Goal: Transaction & Acquisition: Purchase product/service

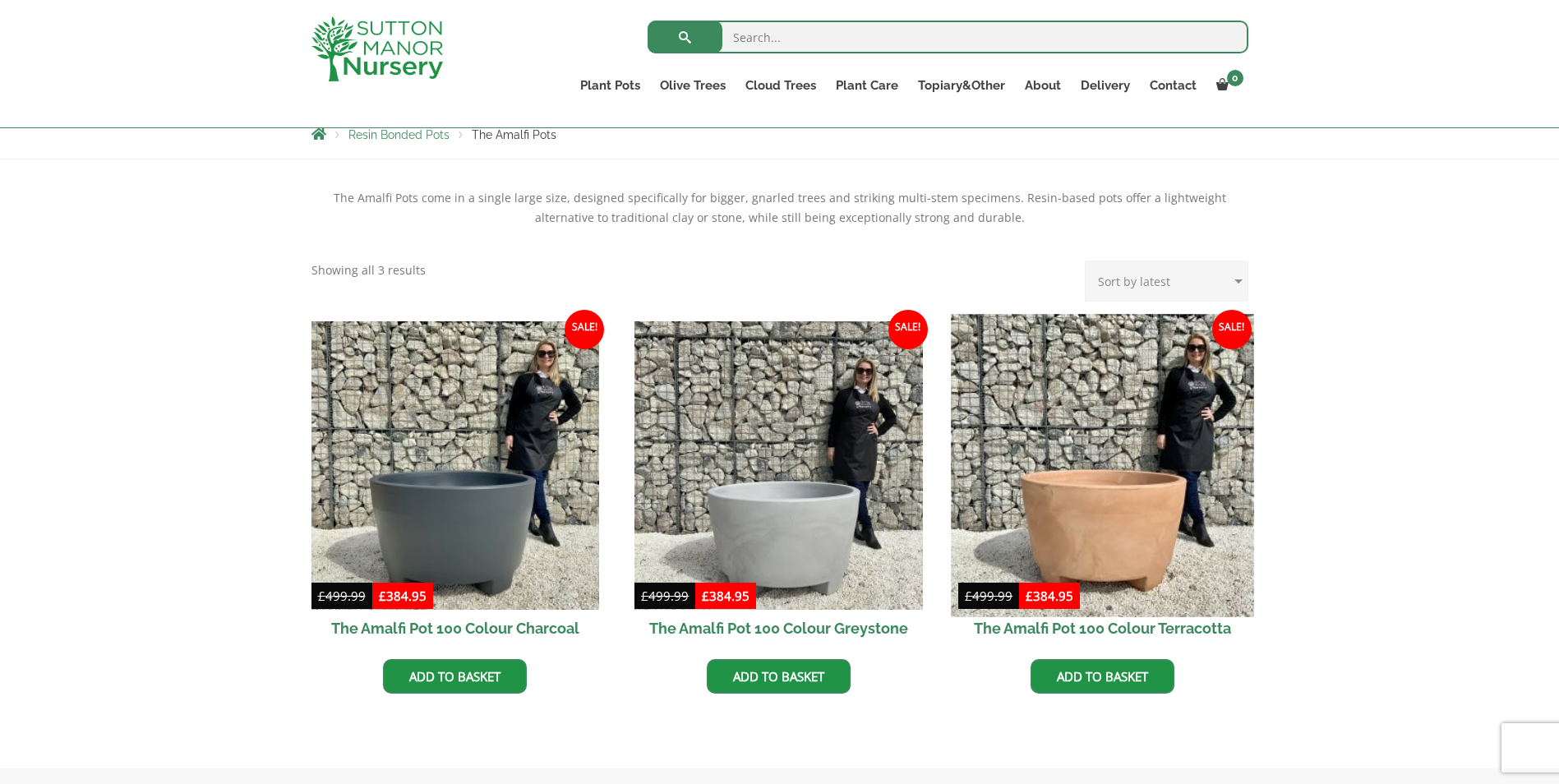
click at [1103, 495] on img at bounding box center [1102, 466] width 303 height 303
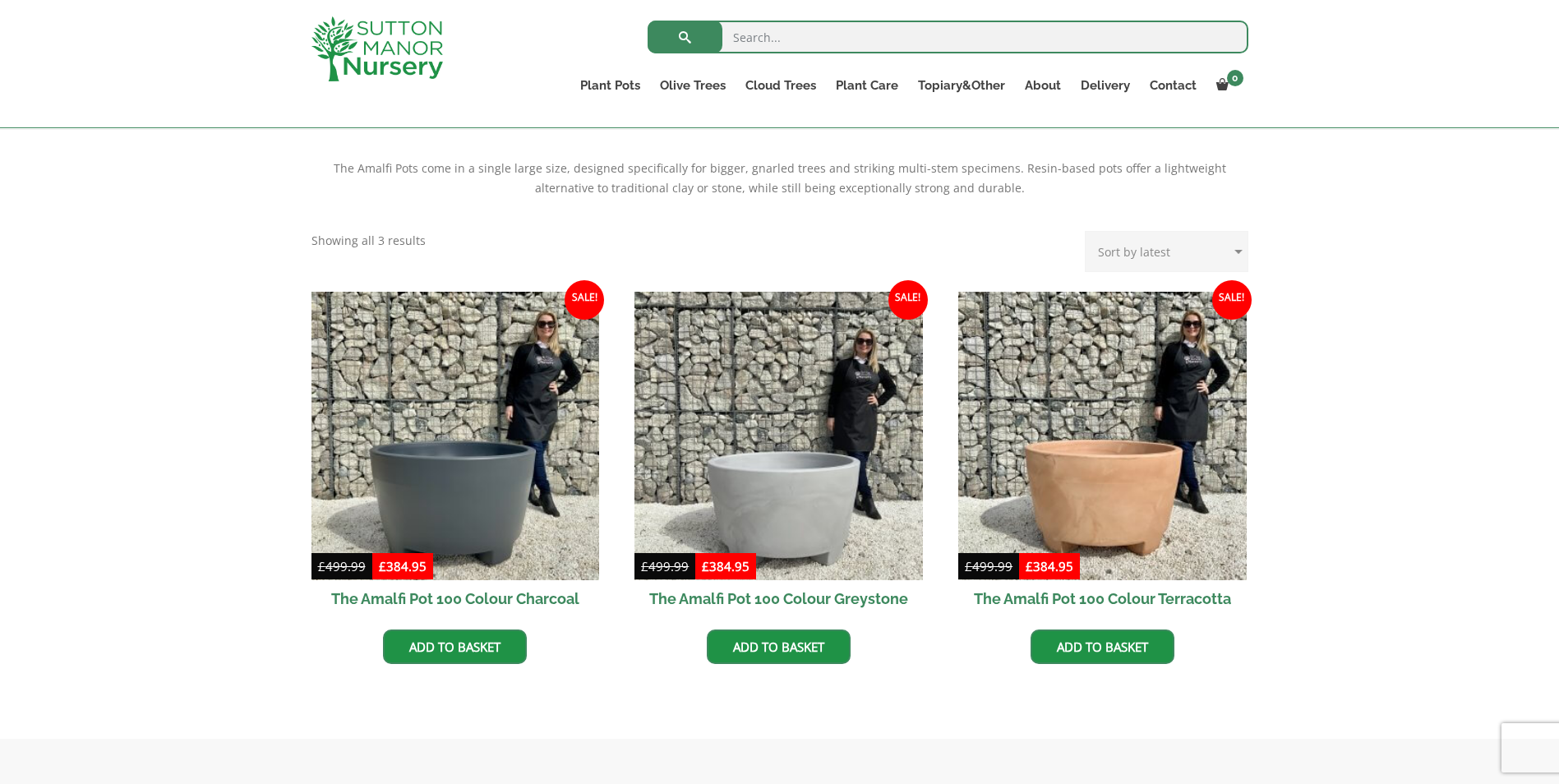
scroll to position [299, 0]
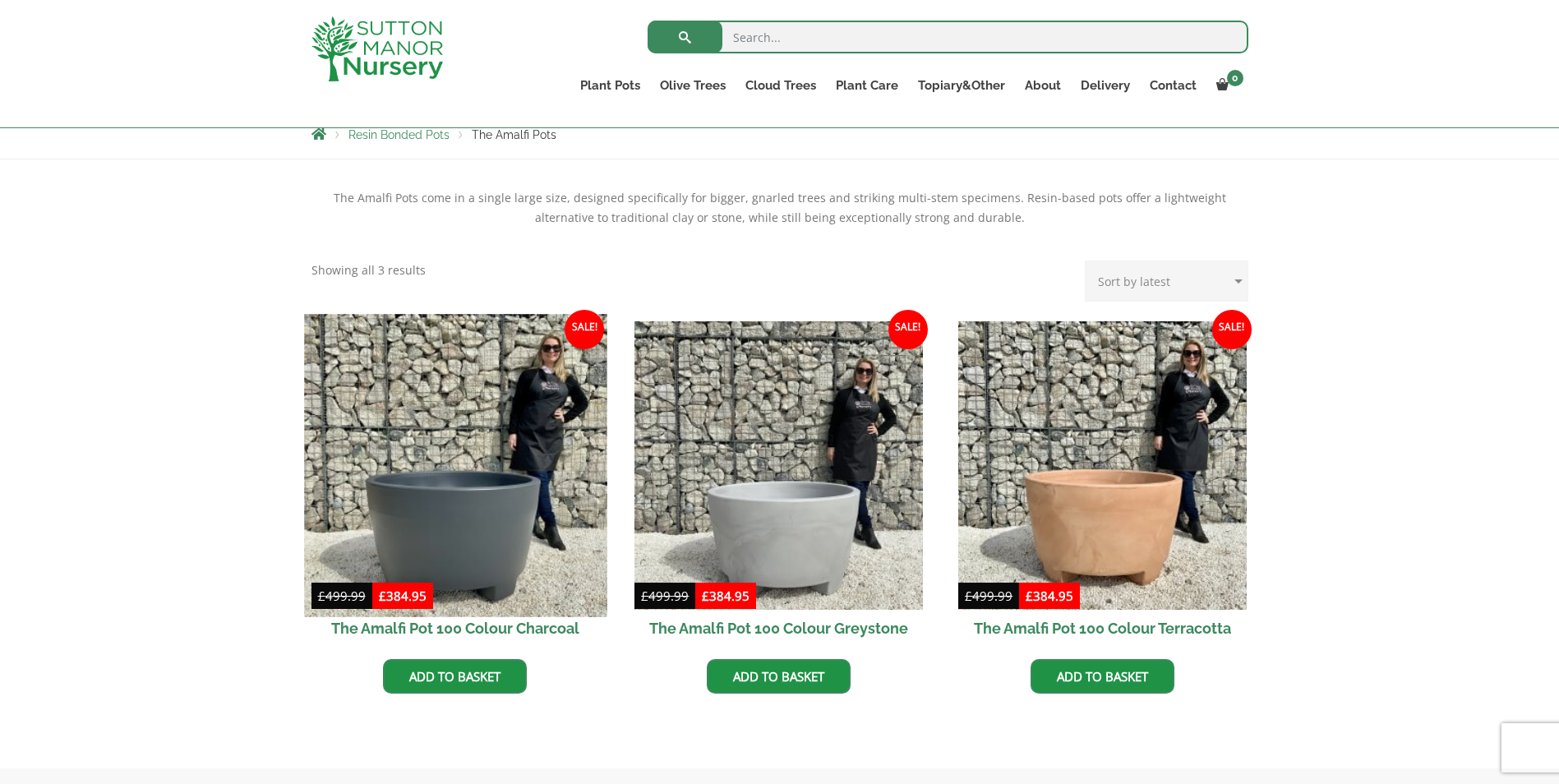
click at [468, 531] on img at bounding box center [456, 466] width 303 height 303
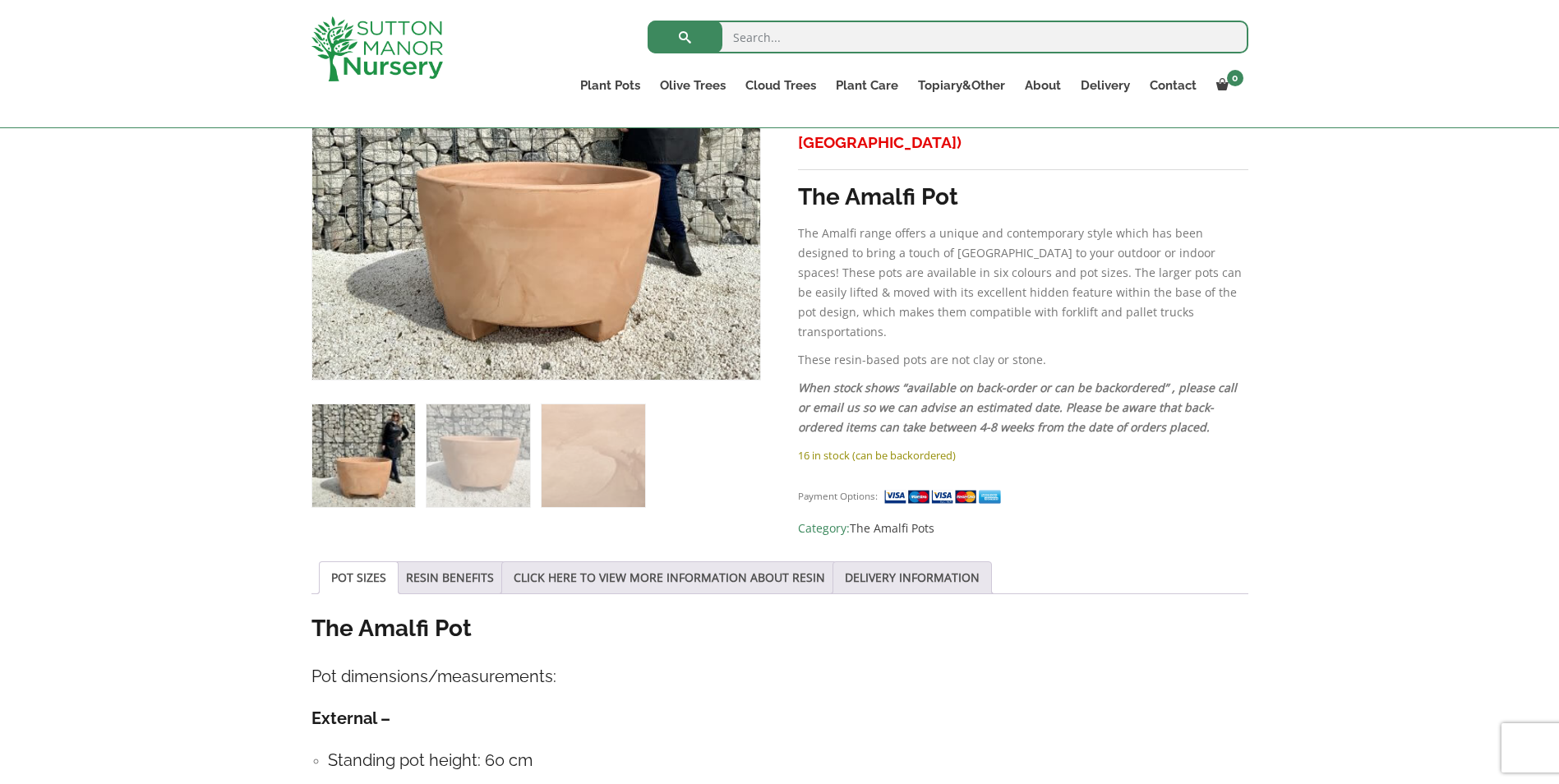
scroll to position [464, 0]
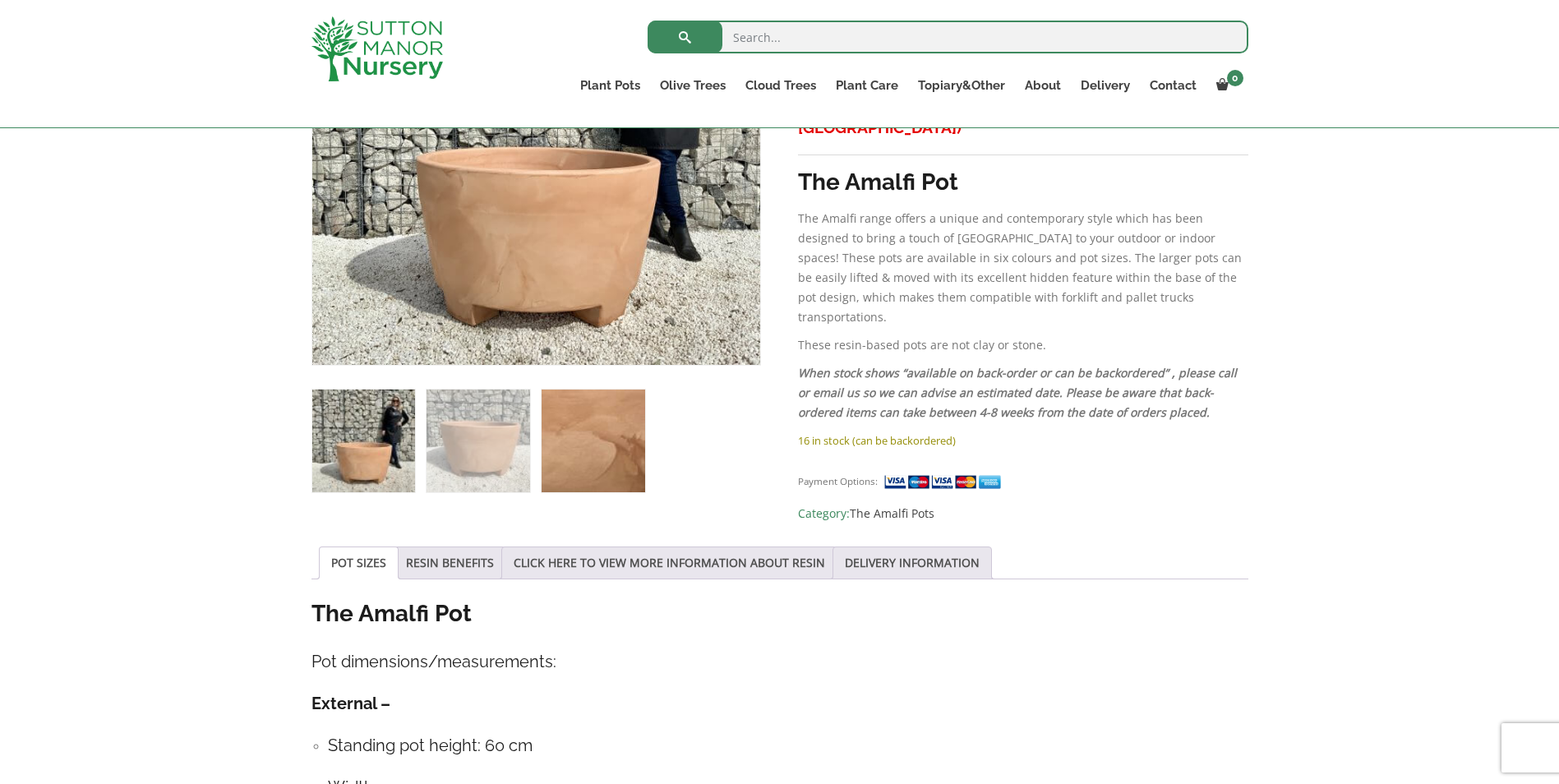
click at [628, 432] on img at bounding box center [593, 441] width 103 height 103
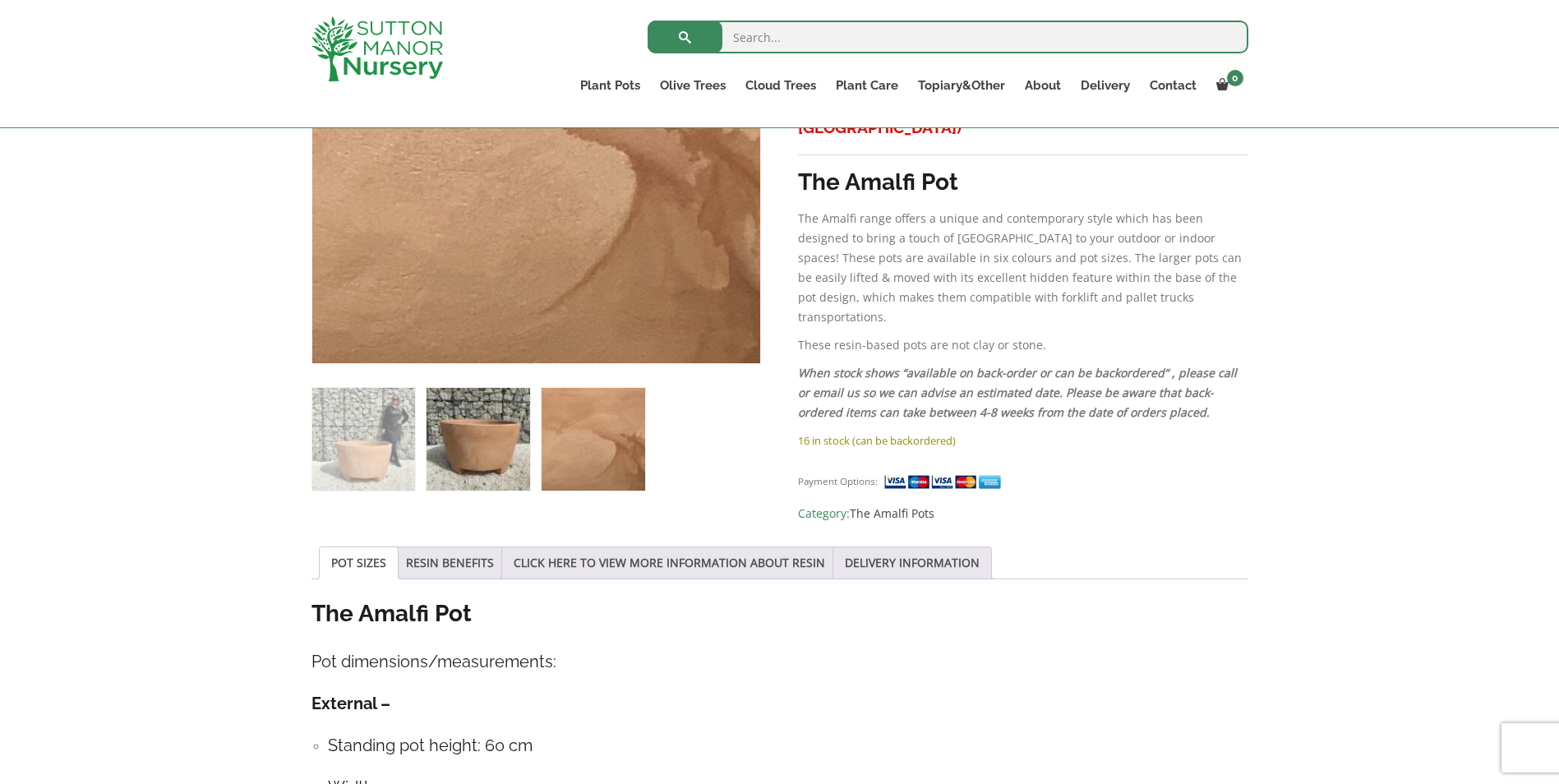
click at [472, 436] on img at bounding box center [478, 439] width 103 height 103
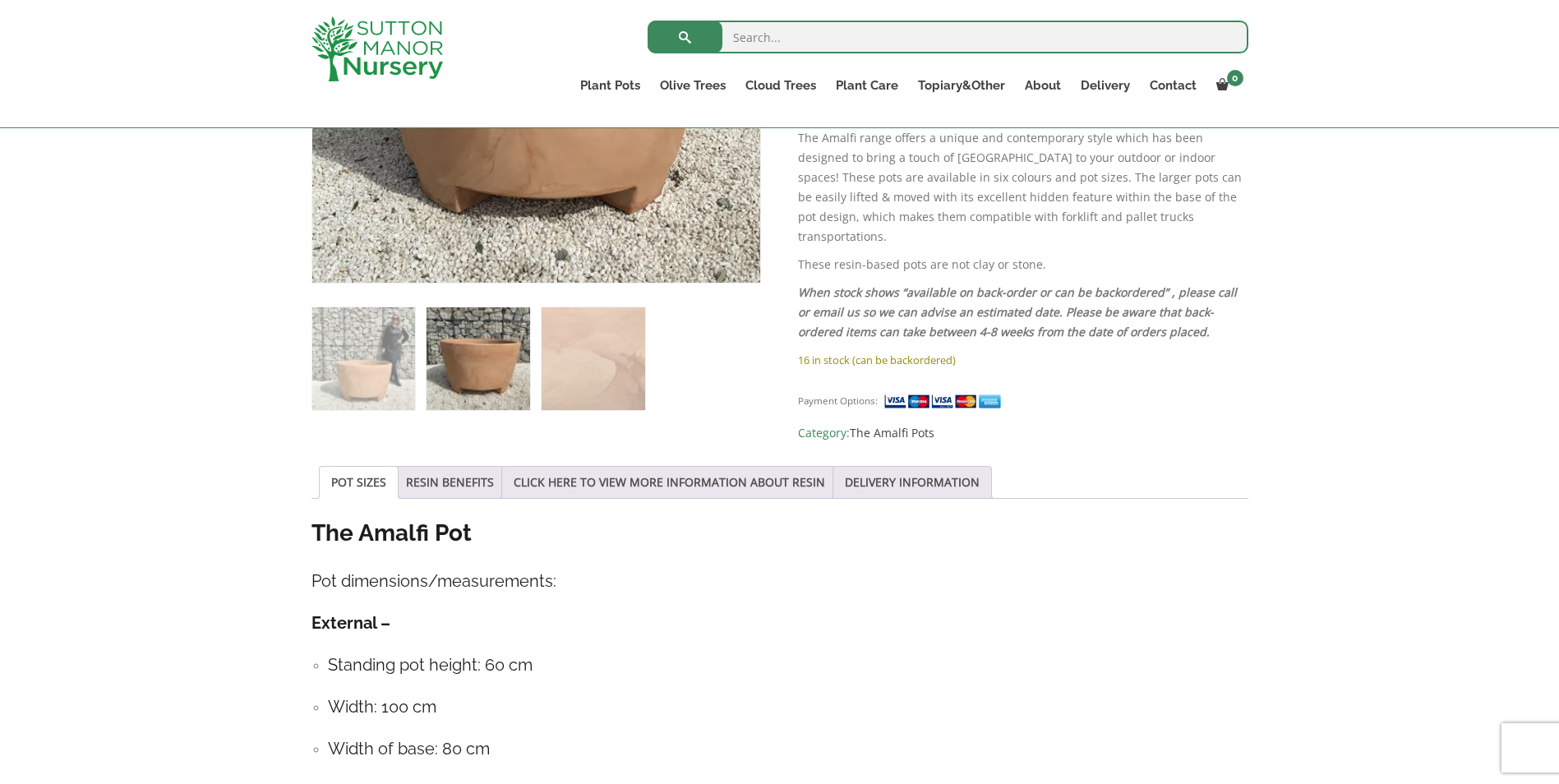
scroll to position [546, 0]
click at [770, 466] on link "CLICK HERE TO VIEW MORE INFORMATION ABOUT RESIN" at bounding box center [669, 481] width 312 height 31
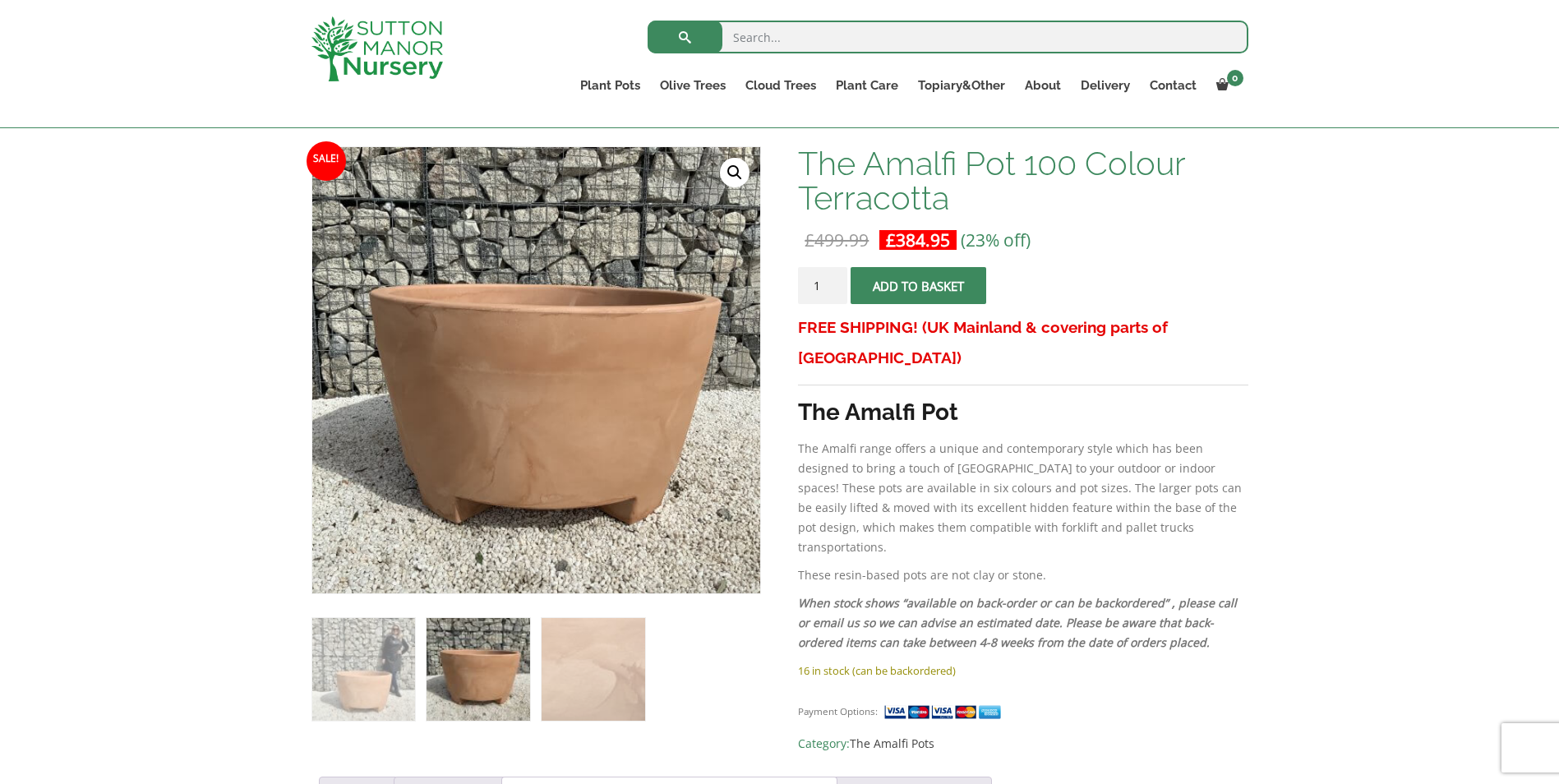
scroll to position [217, 0]
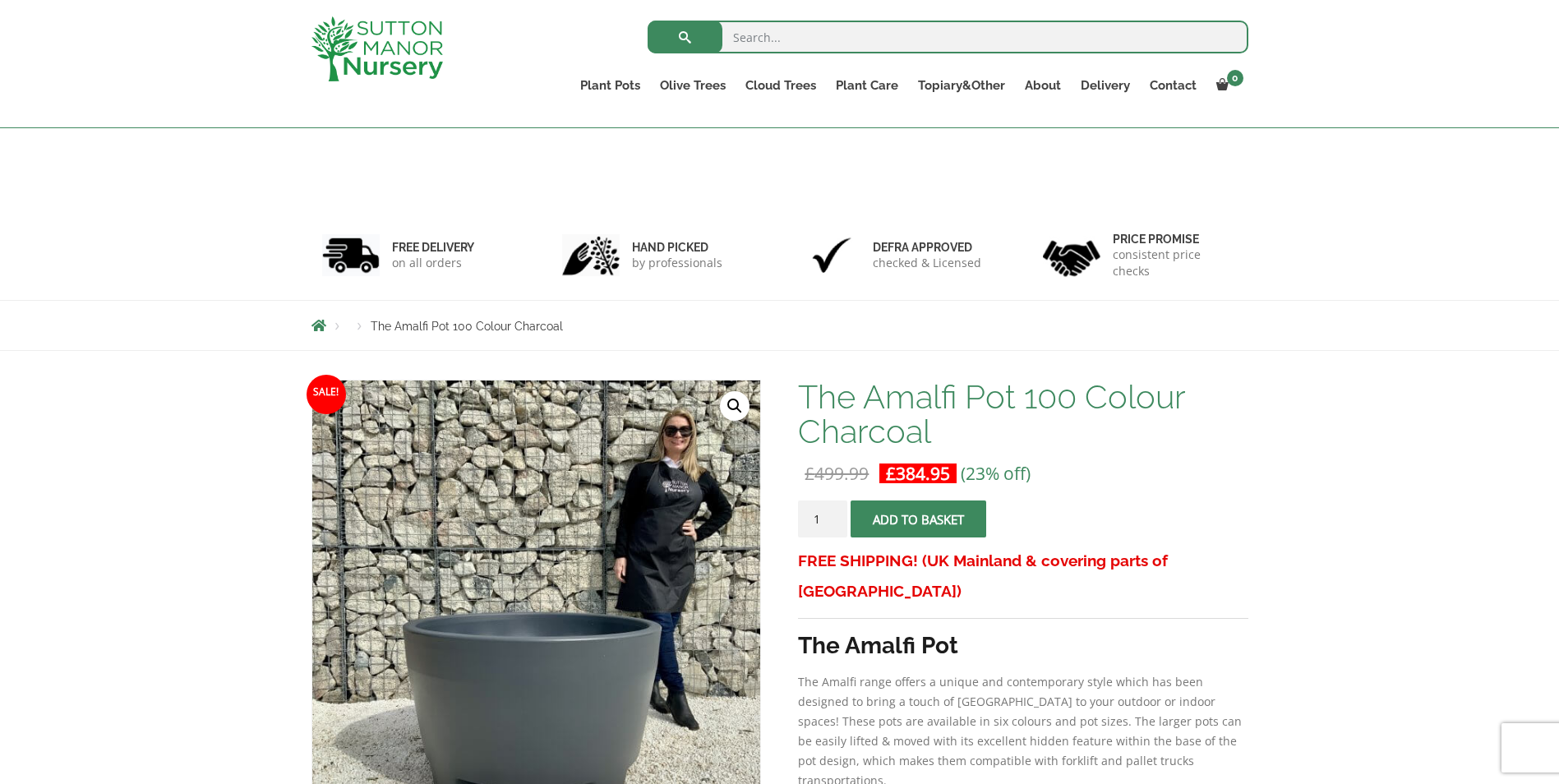
scroll to position [246, 0]
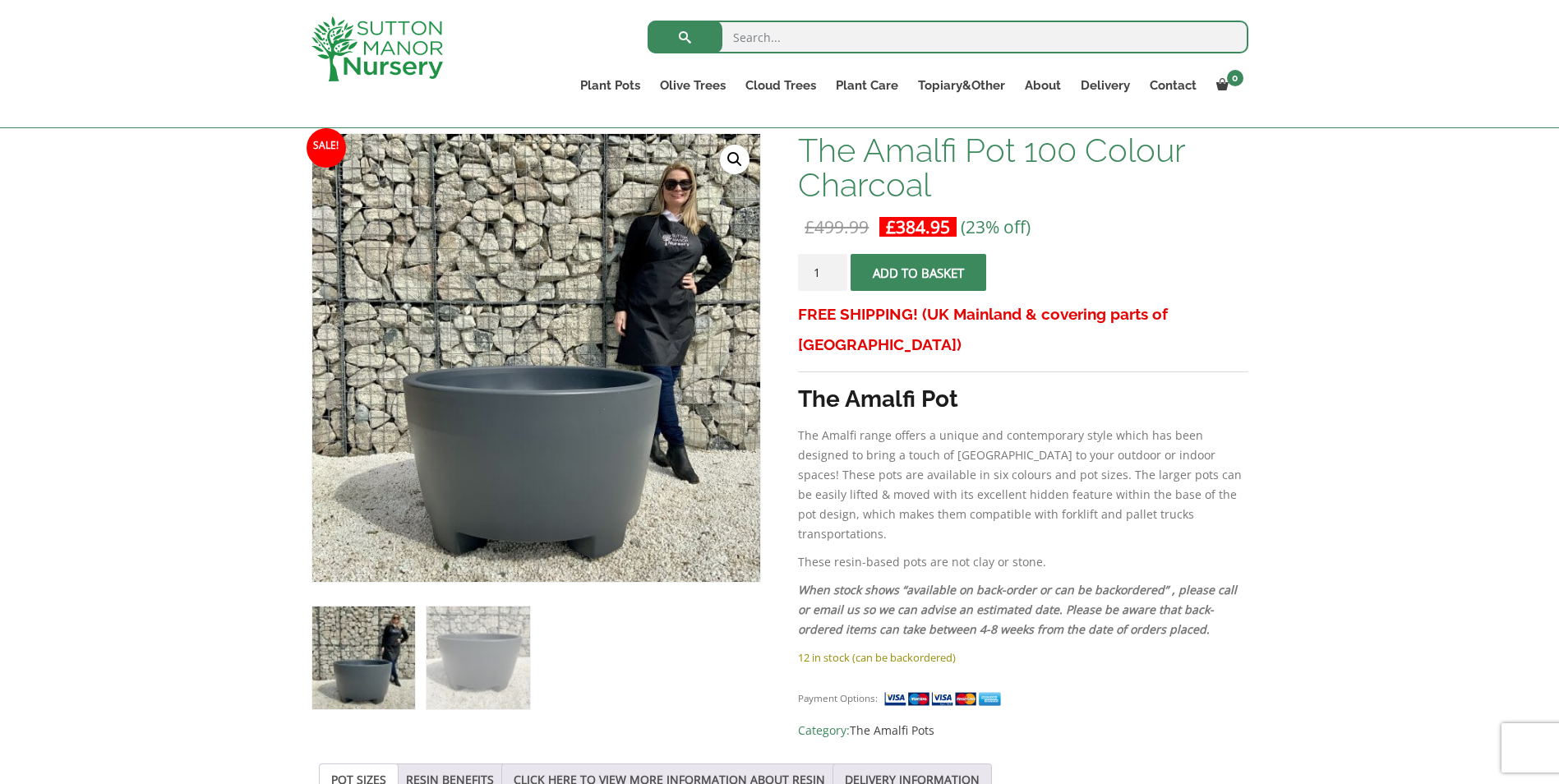
click at [377, 672] on img at bounding box center [364, 657] width 103 height 103
drag, startPoint x: 202, startPoint y: 0, endPoint x: 231, endPoint y: 350, distance: 351.2
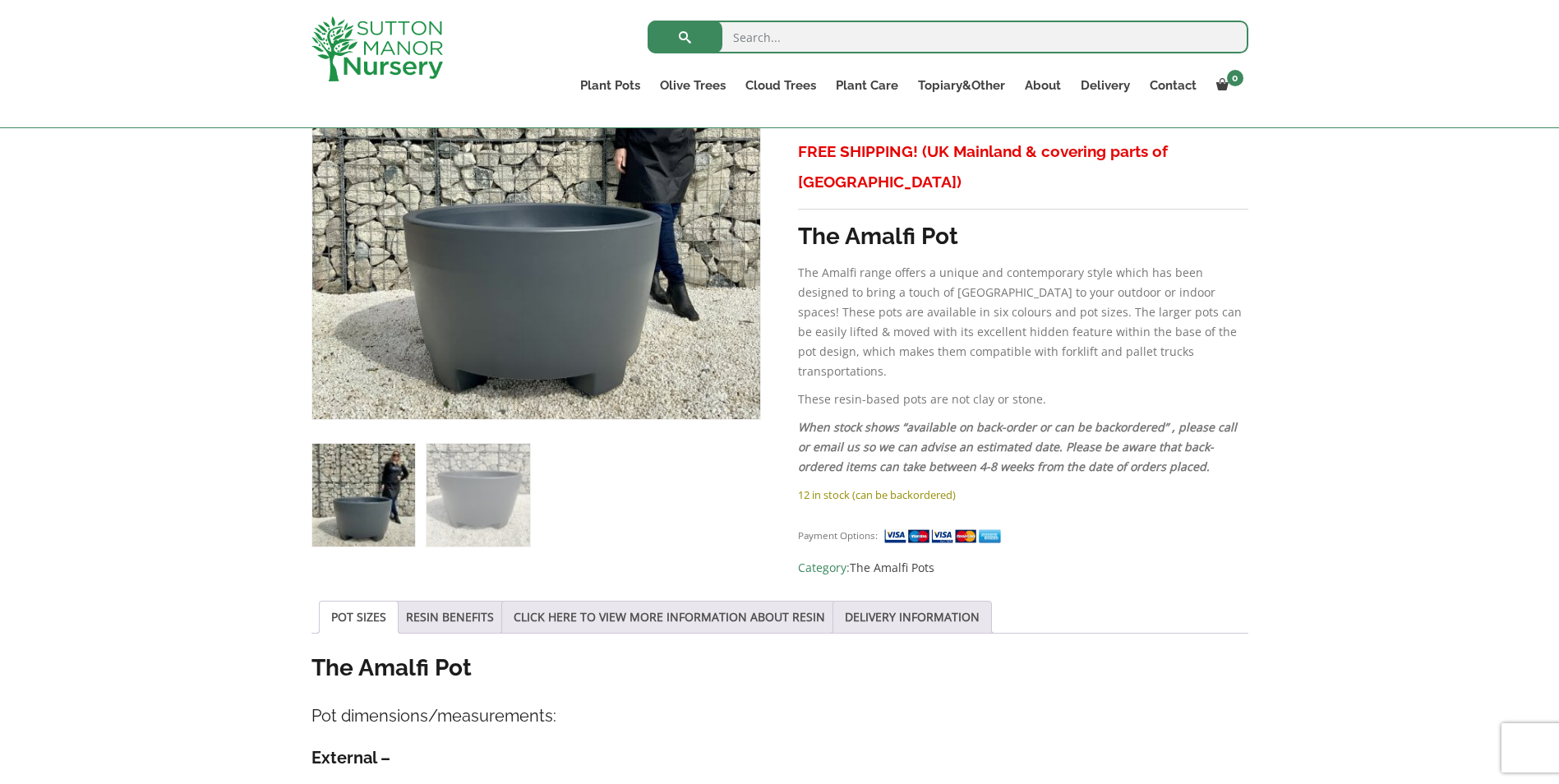
scroll to position [165, 0]
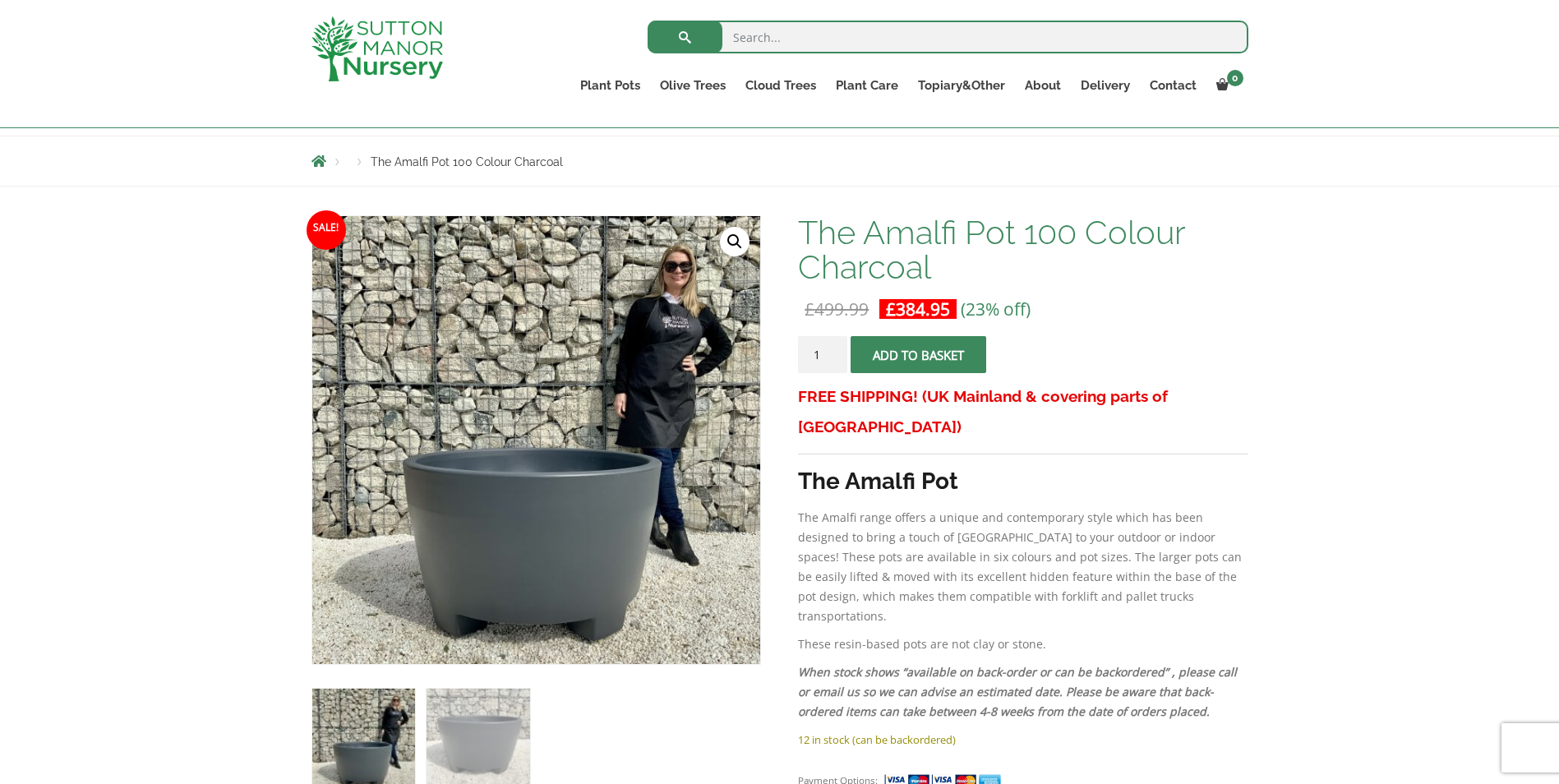
click at [943, 355] on button "Add to basket" at bounding box center [919, 354] width 136 height 37
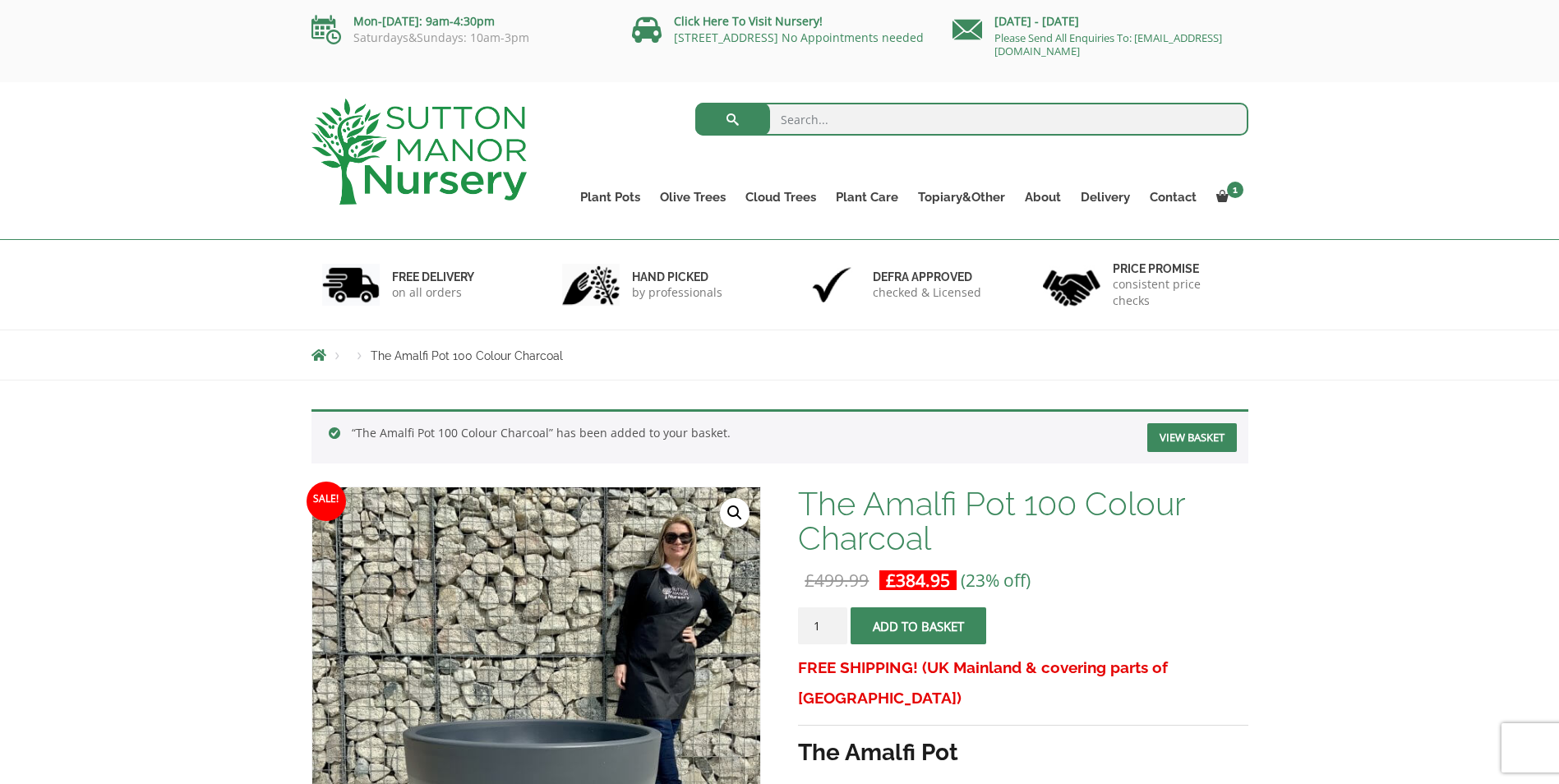
click at [1196, 441] on link "View basket" at bounding box center [1192, 437] width 89 height 29
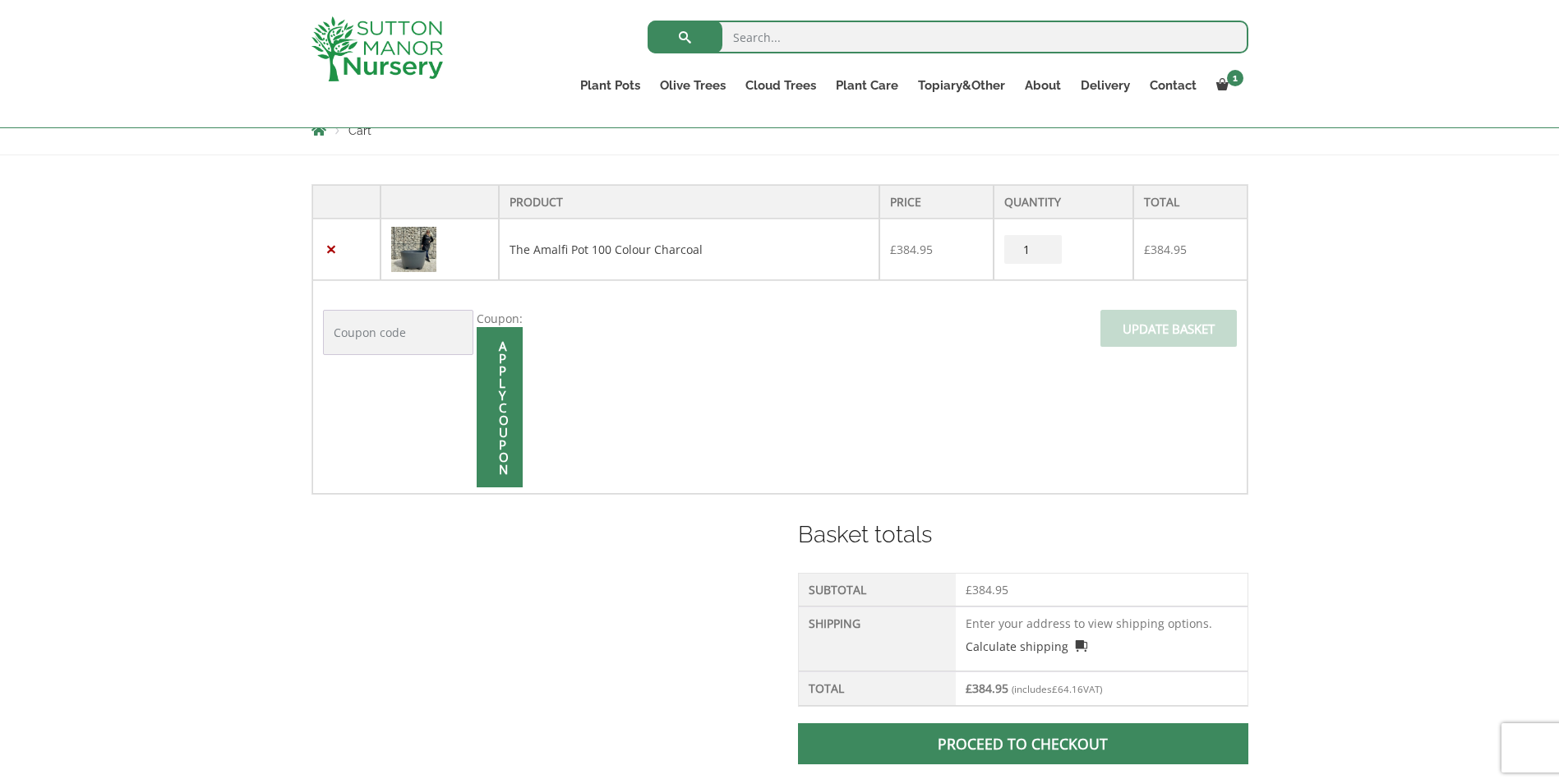
scroll to position [411, 0]
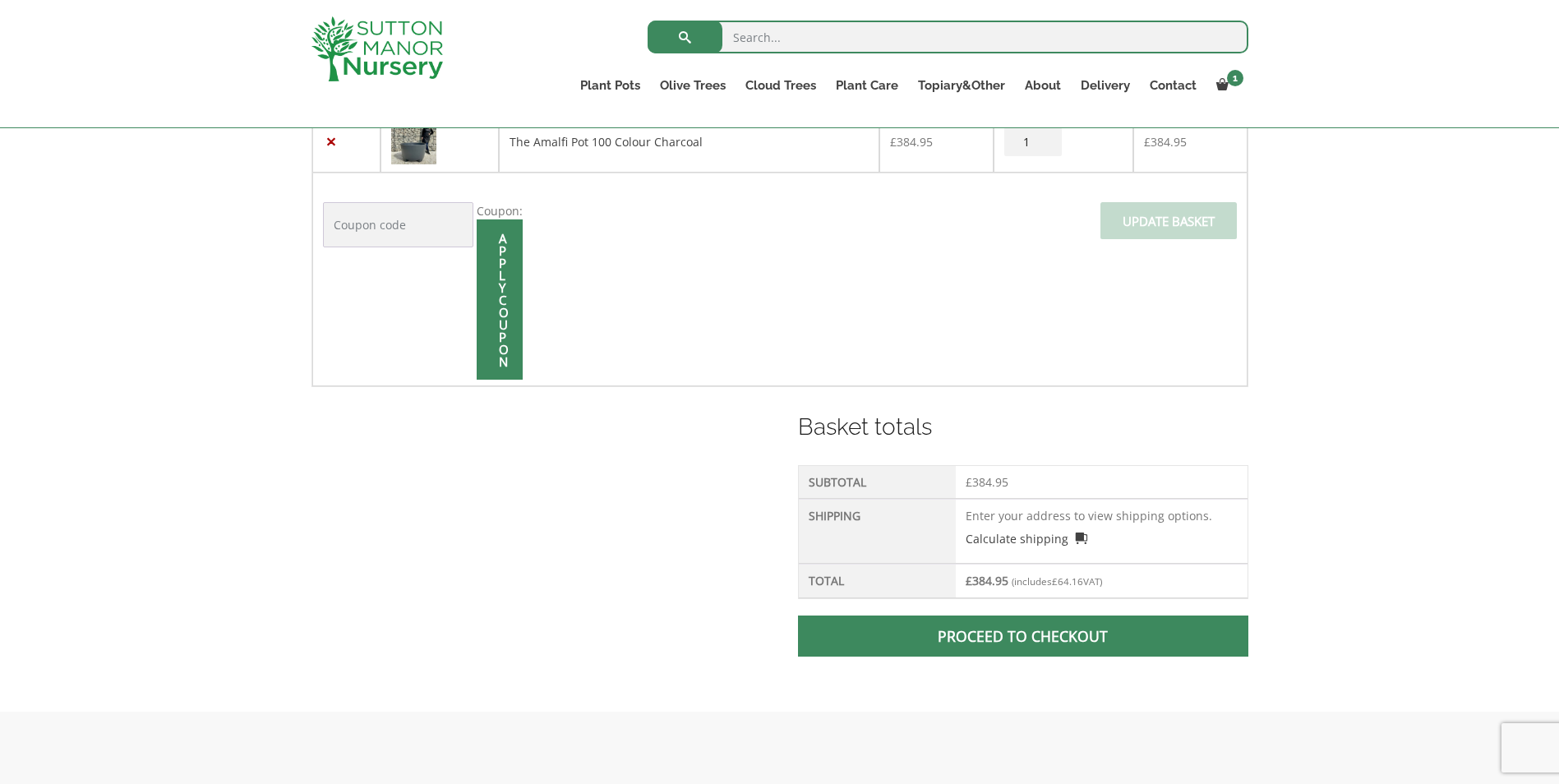
click at [1023, 636] on span at bounding box center [1023, 636] width 0 height 0
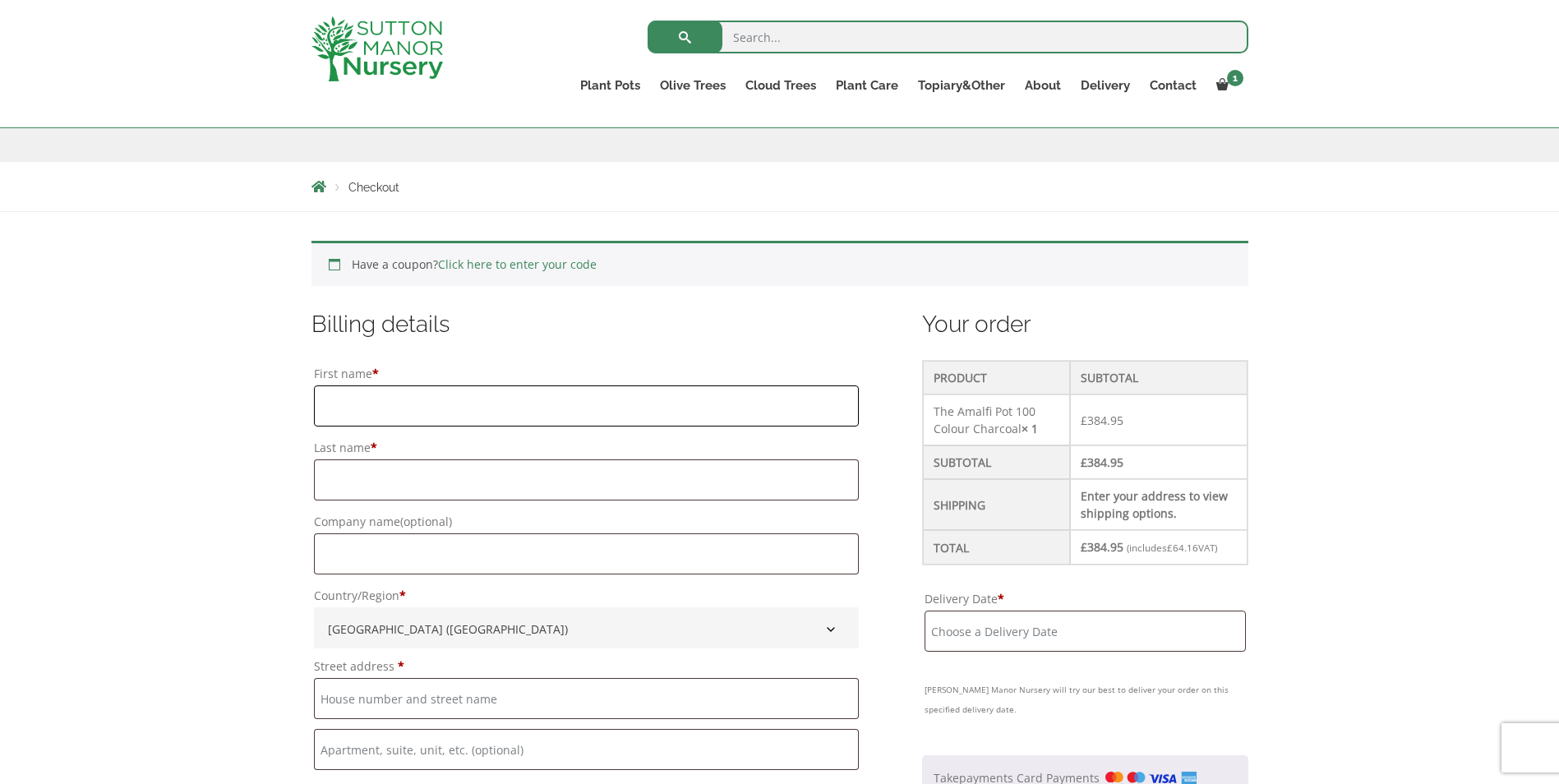
click at [355, 424] on input "First name *" at bounding box center [586, 406] width 545 height 41
type input "Stephen"
type input "Turner"
type input "undefined"
type input "Brambleside, [GEOGRAPHIC_DATA]"
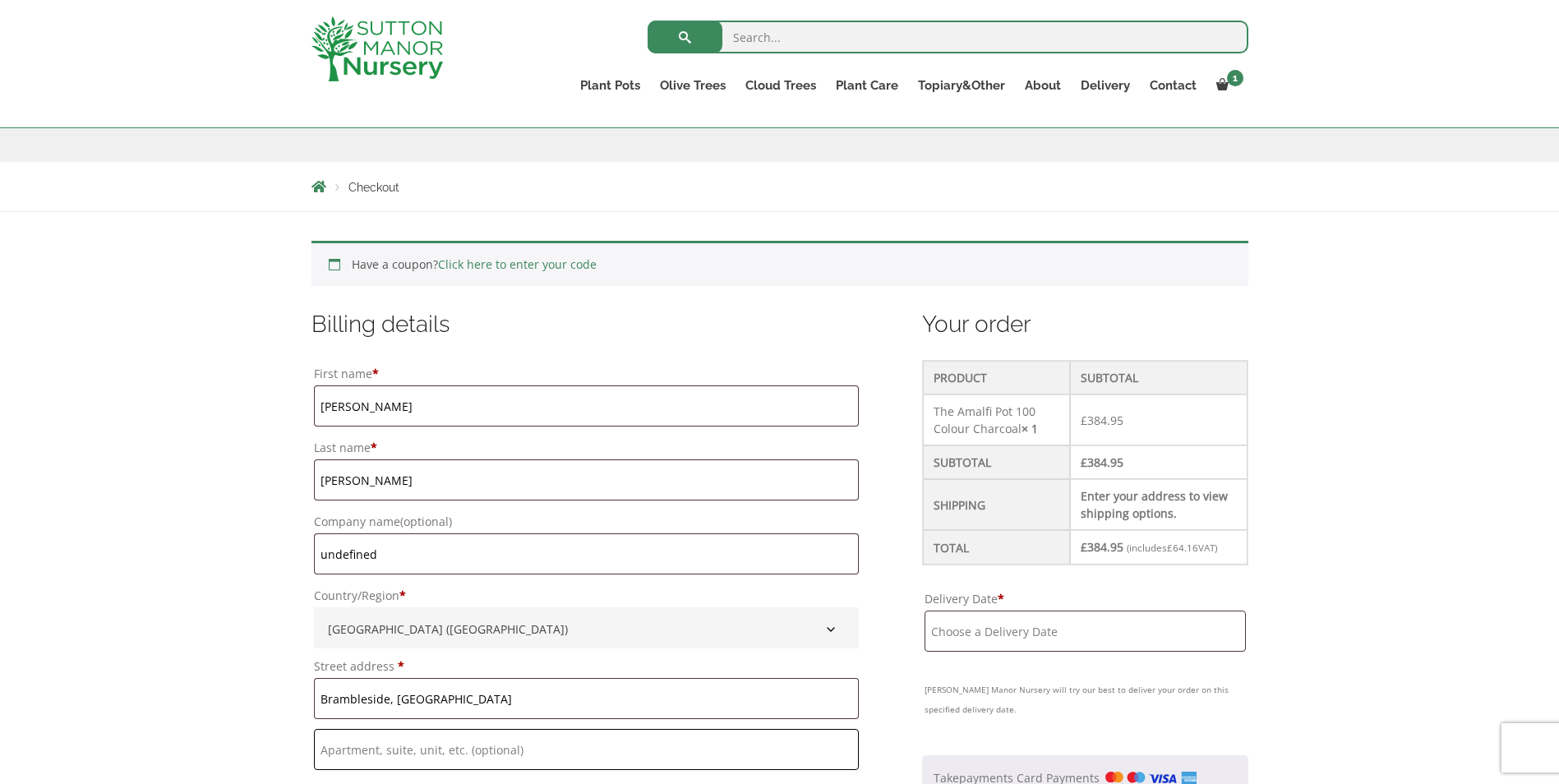
type input "cm3 4qy"
type input "Danbury"
type input "[GEOGRAPHIC_DATA]"
type input "CM3 4QY"
type input "+441245222068"
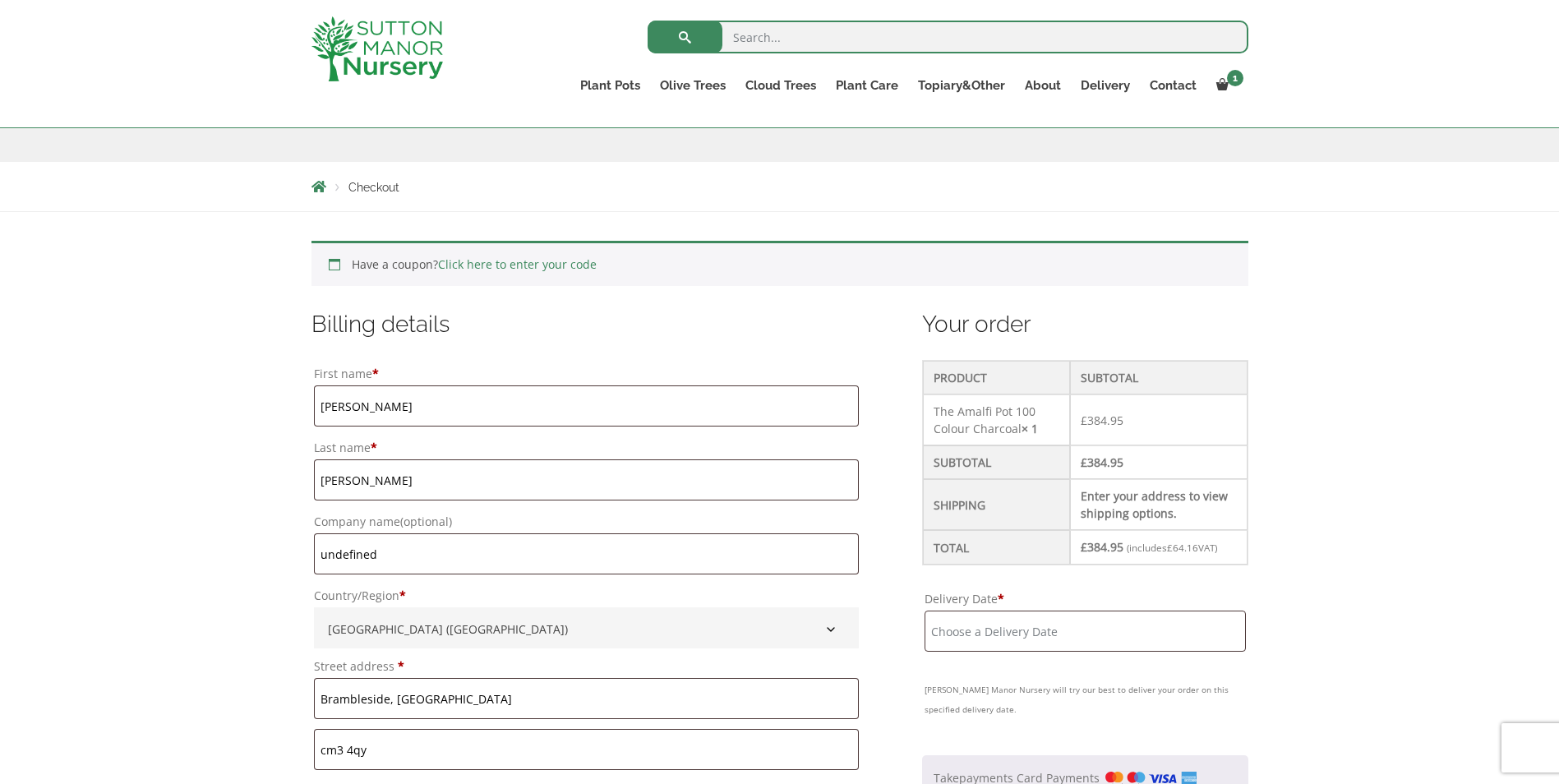
type input "[EMAIL_ADDRESS][DOMAIN_NAME]"
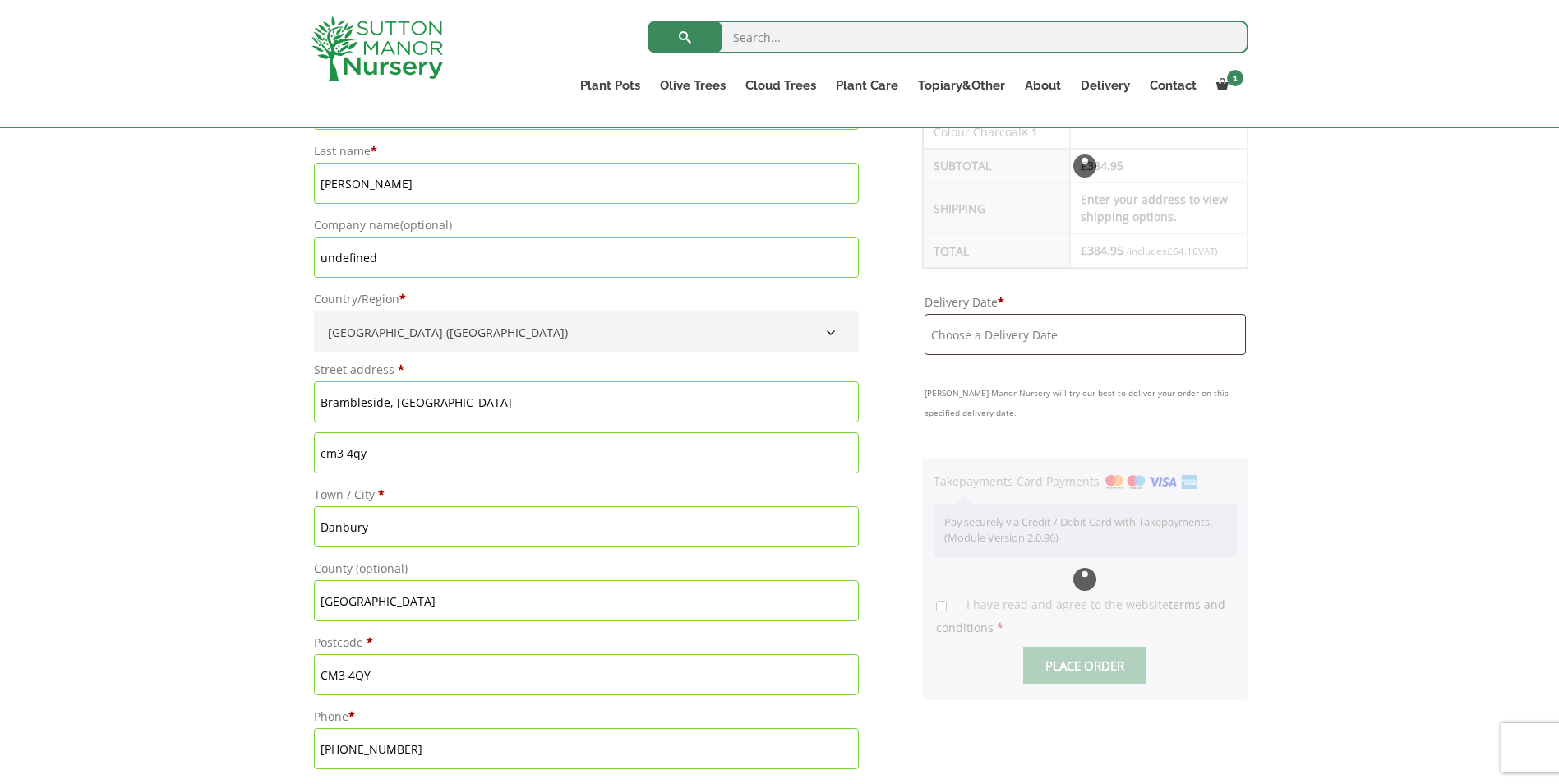
scroll to position [576, 0]
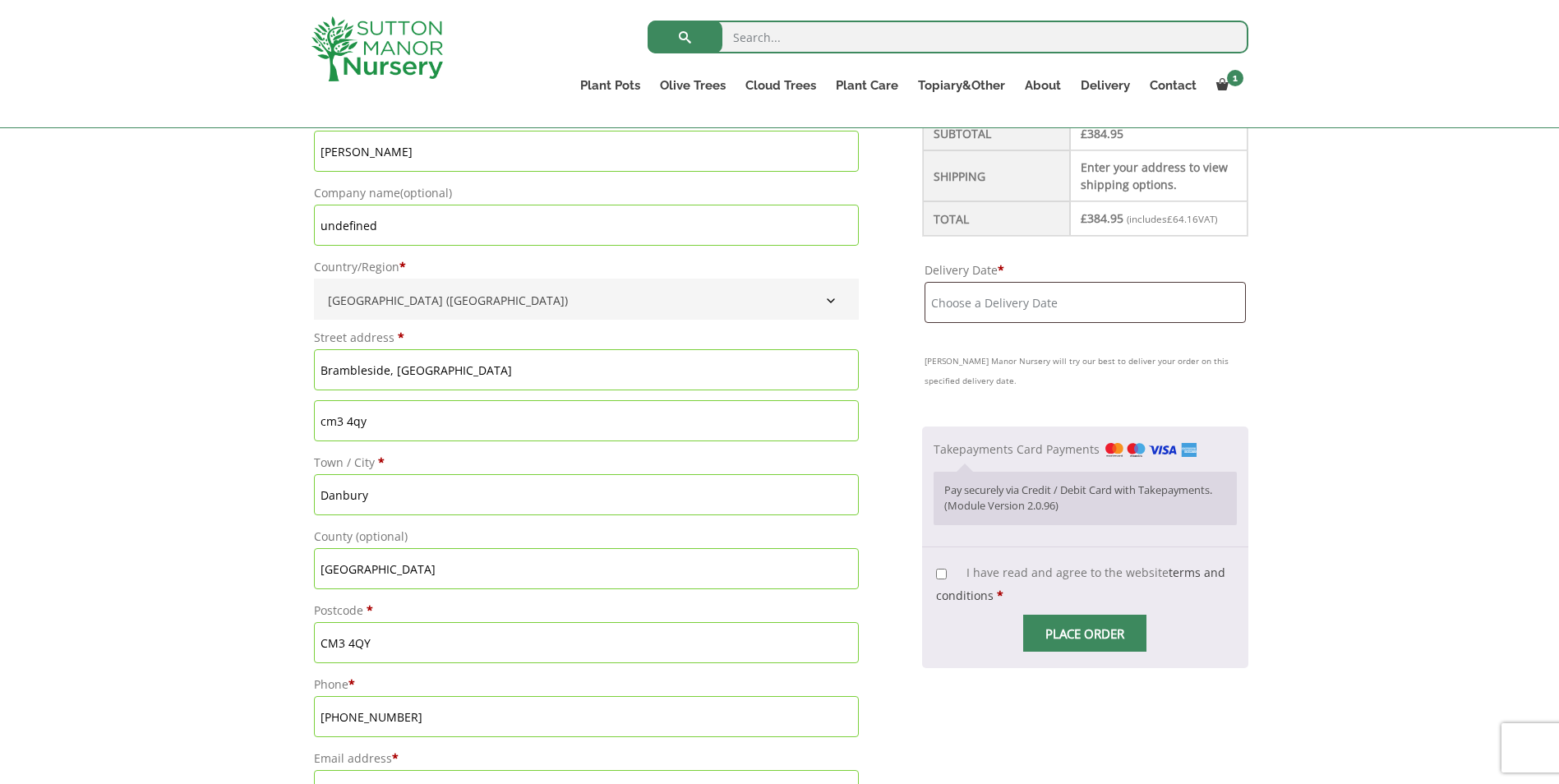
drag, startPoint x: 395, startPoint y: 423, endPoint x: 267, endPoint y: 404, distance: 129.4
click at [279, 405] on div "Have a coupon? Click here to enter your code Apply coupon Billing details First…" at bounding box center [779, 762] width 1559 height 1757
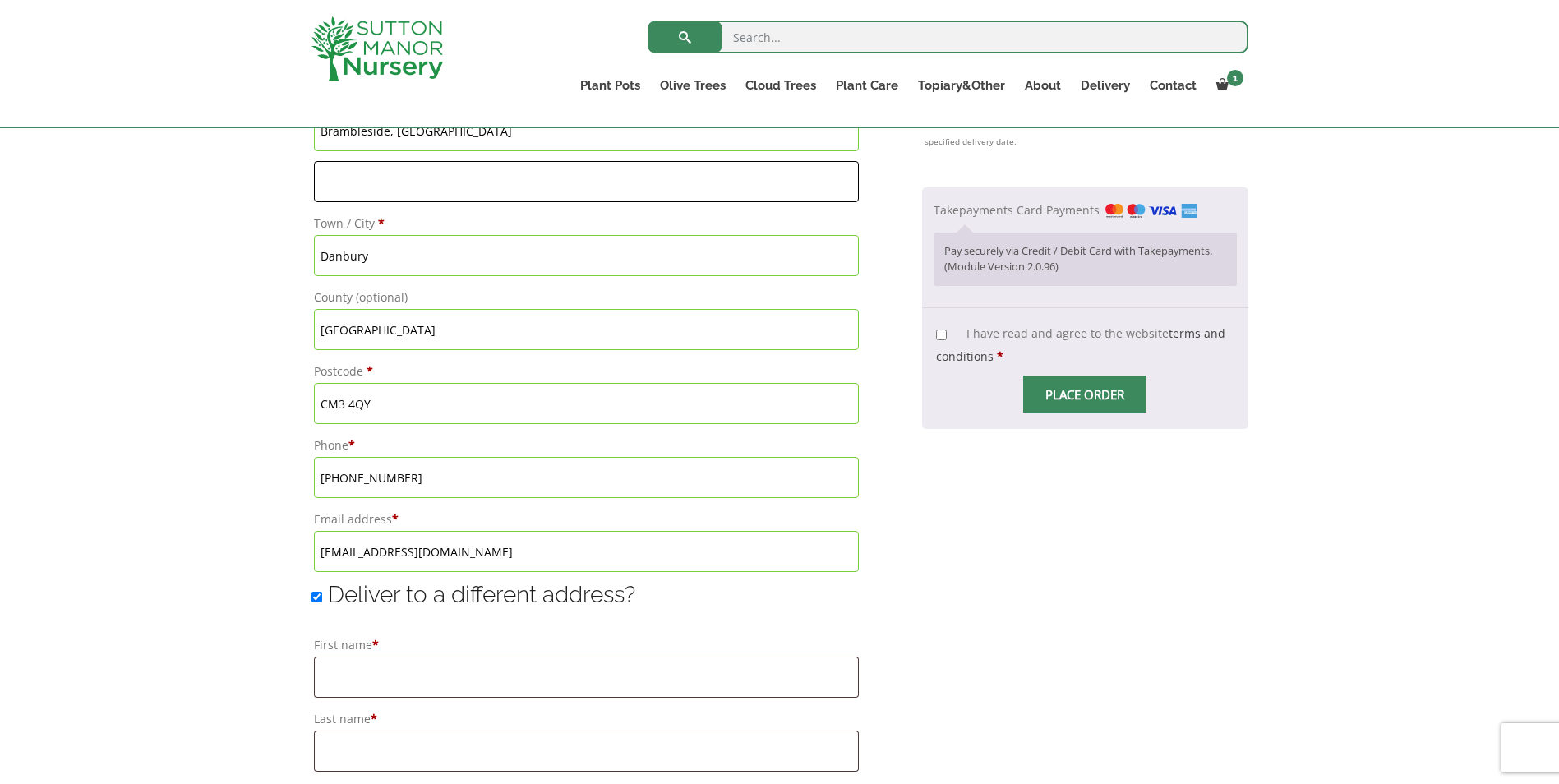
scroll to position [822, 0]
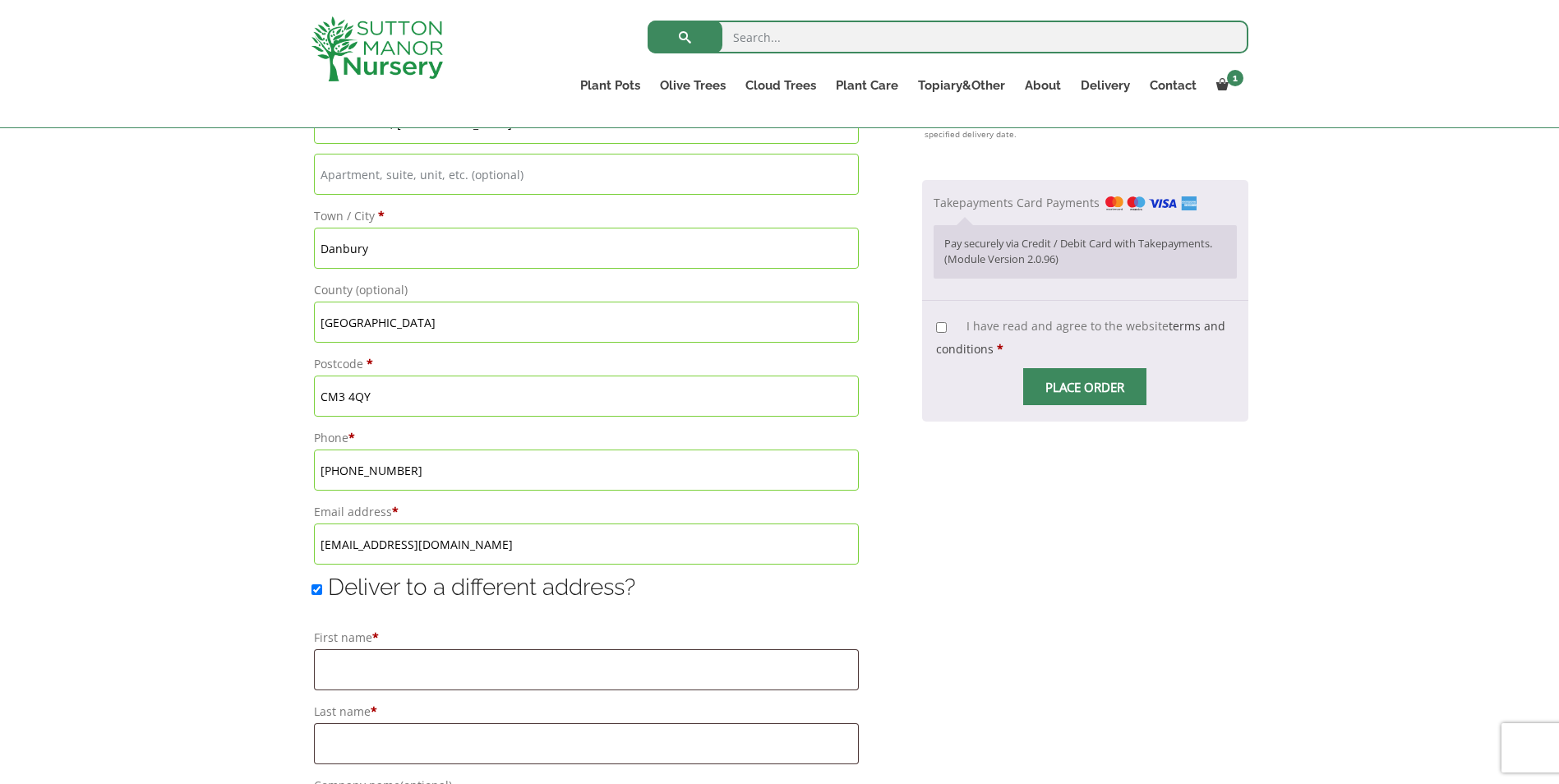
drag, startPoint x: 405, startPoint y: 467, endPoint x: 275, endPoint y: 449, distance: 131.2
click at [278, 452] on div "Have a coupon? Click here to enter your code Apply coupon Billing details First…" at bounding box center [779, 515] width 1559 height 1757
click at [366, 471] on input "077" at bounding box center [586, 471] width 545 height 41
click at [340, 467] on input "077" at bounding box center [586, 471] width 545 height 41
type input "[PHONE_NUMBER]"
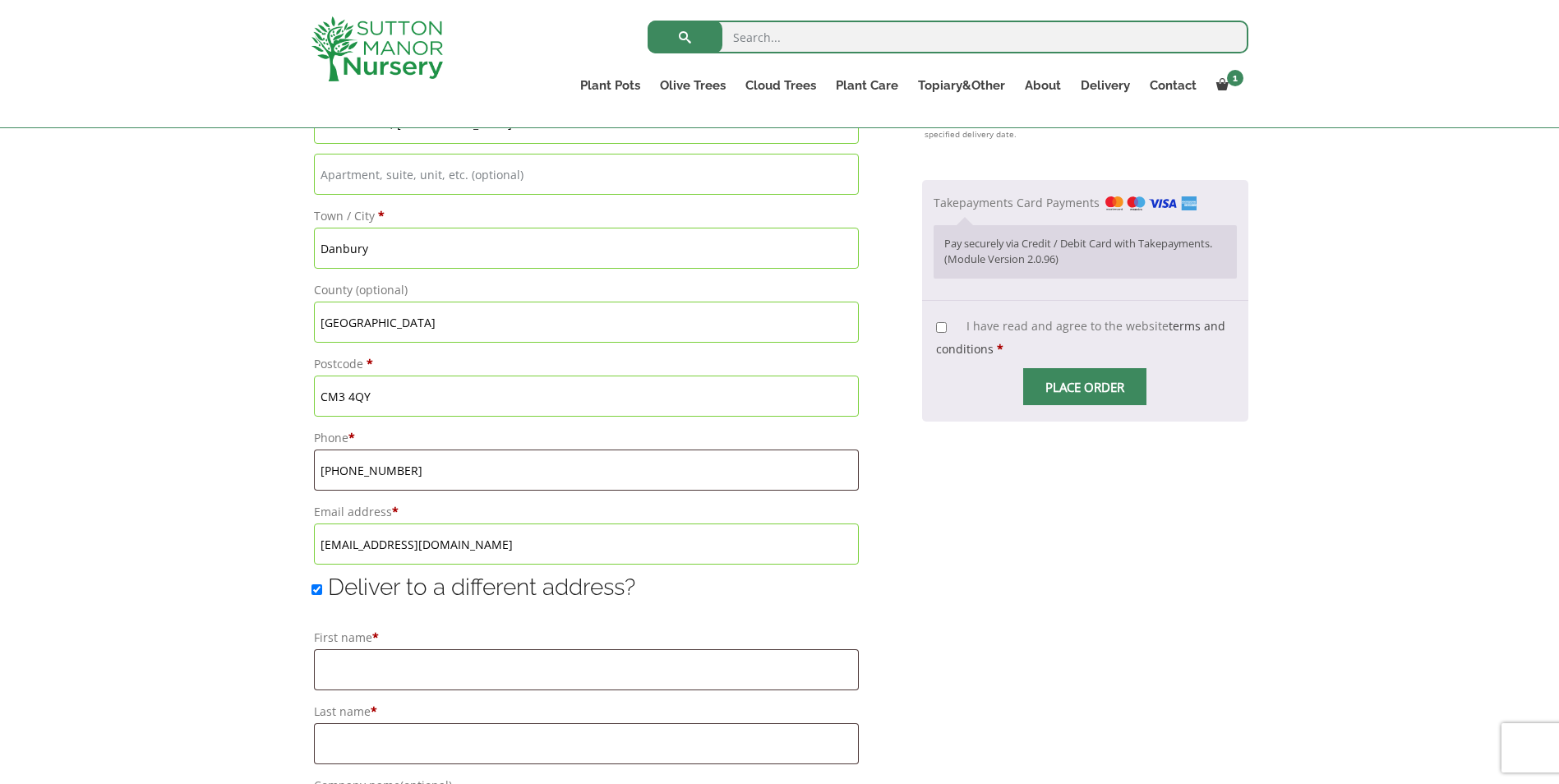
type input "Danbury"
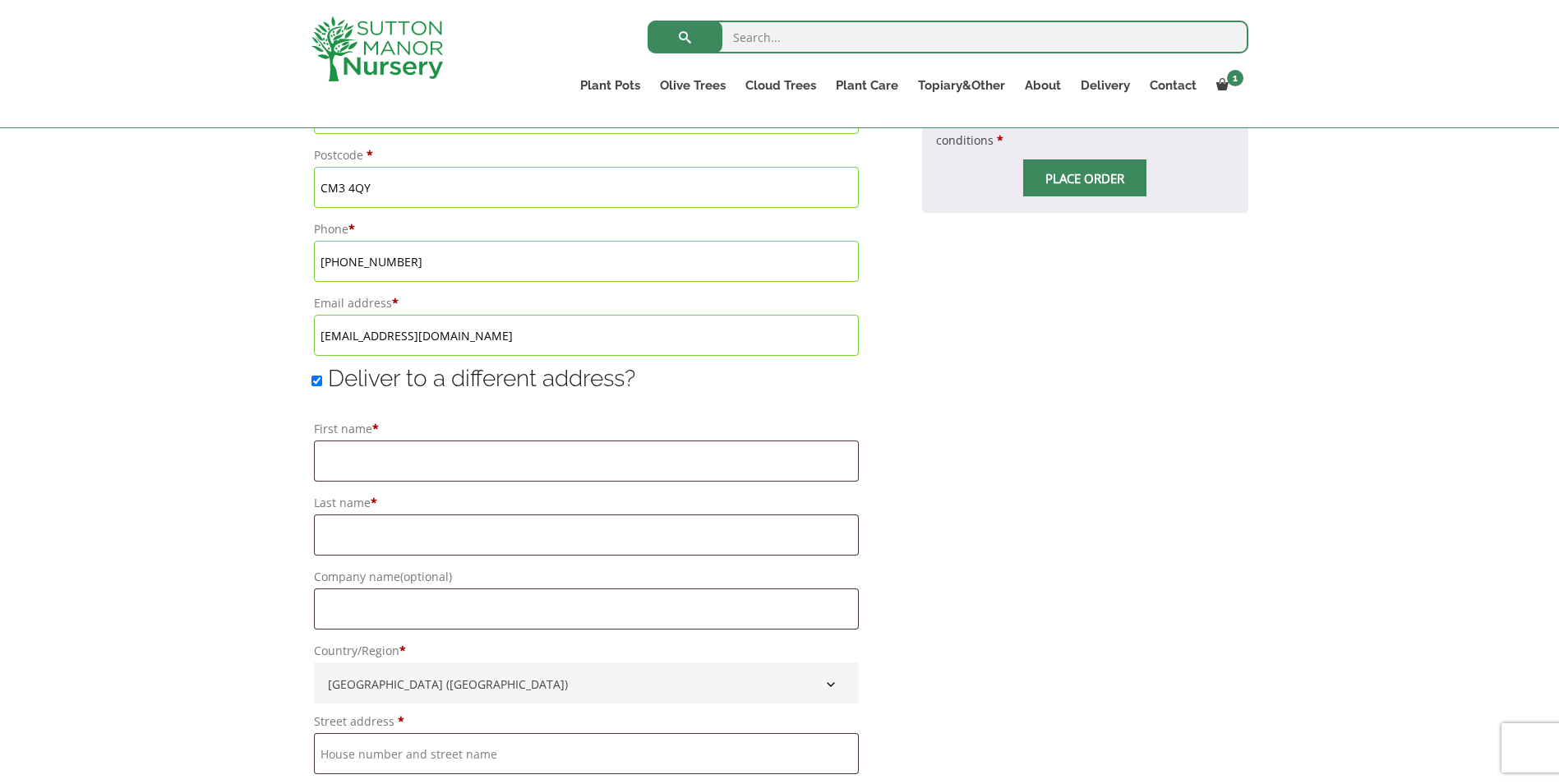
scroll to position [1068, 0]
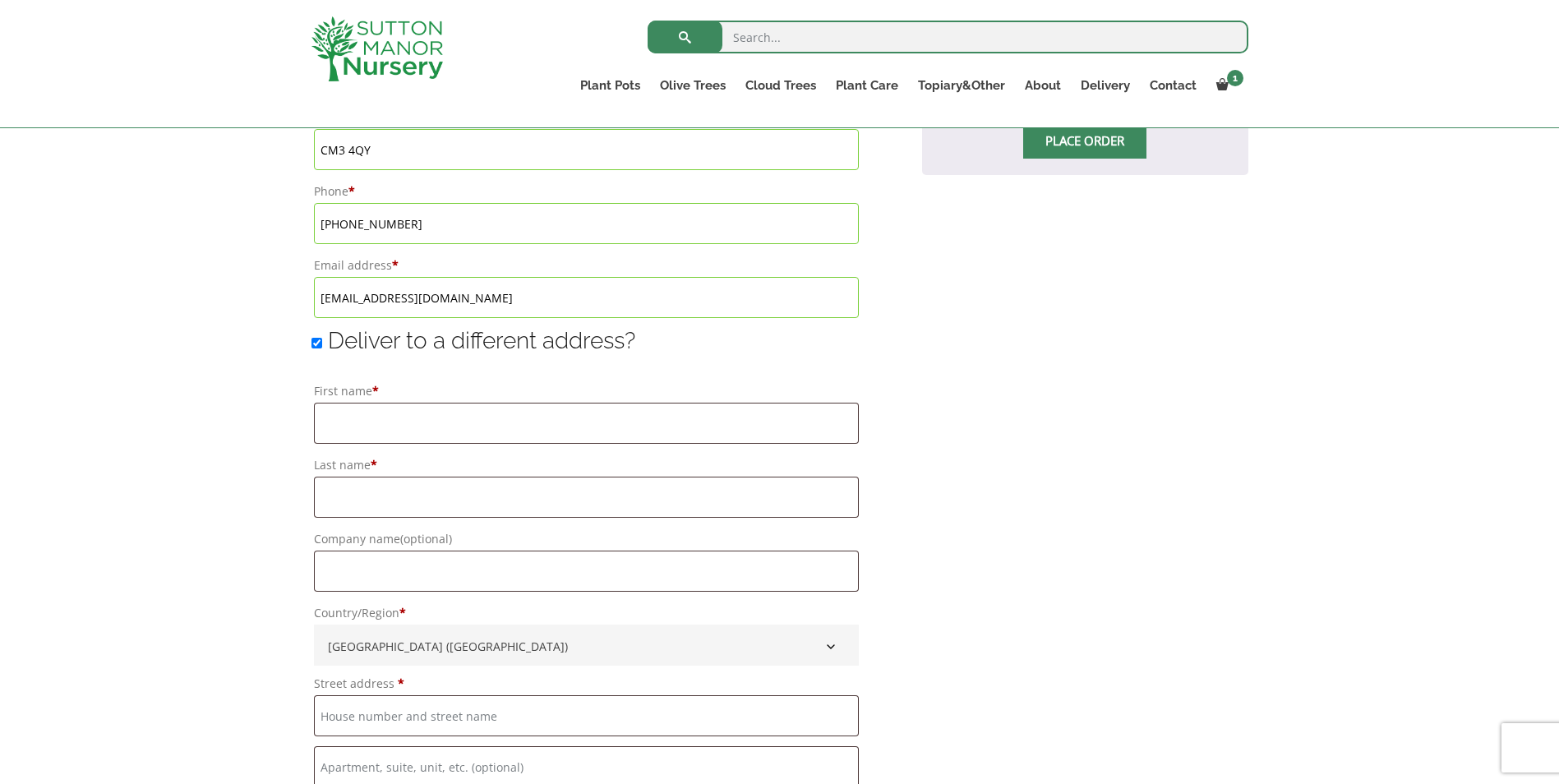
click at [317, 342] on input "Deliver to a different address?" at bounding box center [317, 342] width 11 height 11
checkbox input "false"
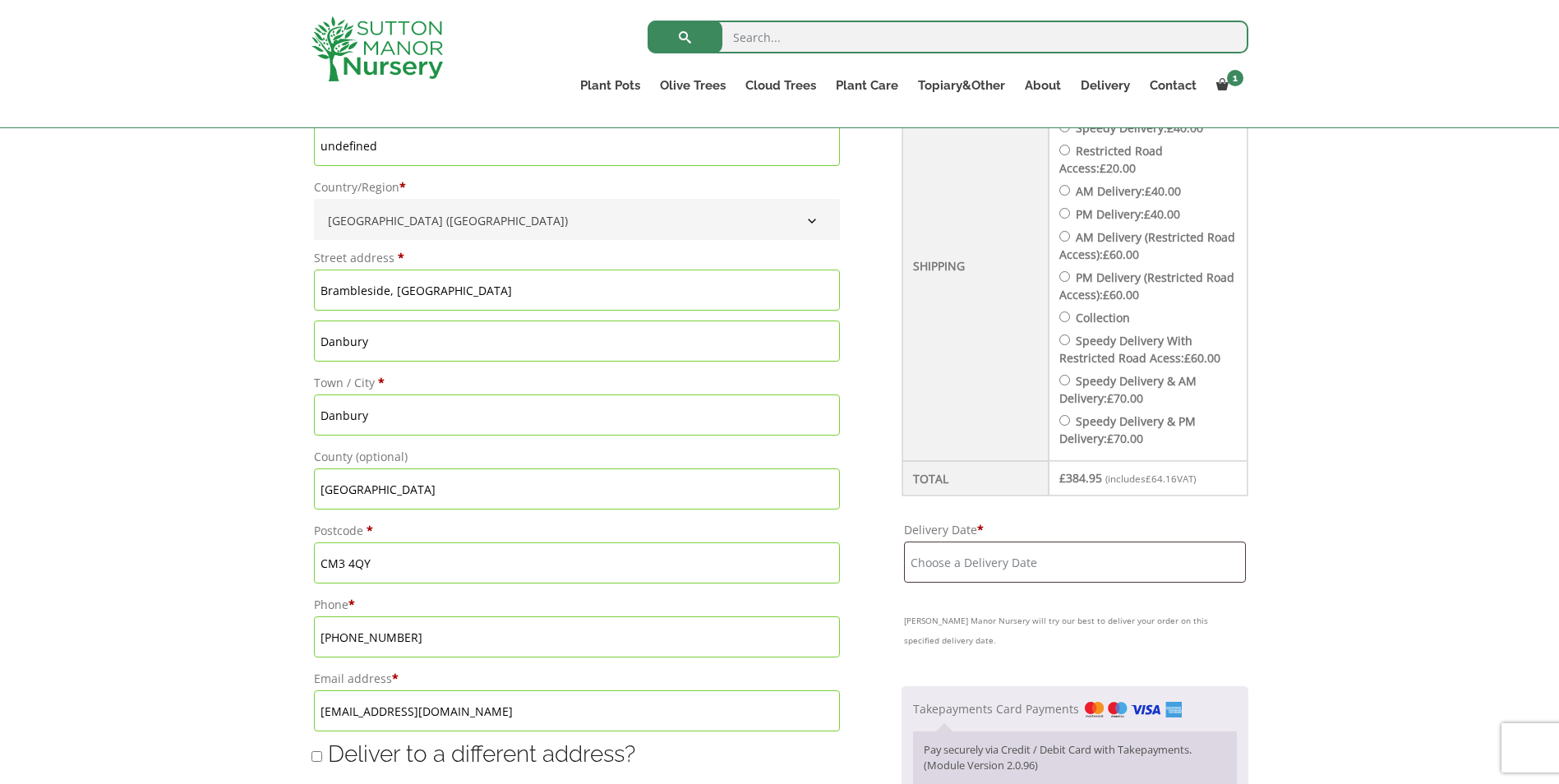
scroll to position [657, 0]
click at [1033, 566] on input "Delivery Date *" at bounding box center [1074, 560] width 342 height 41
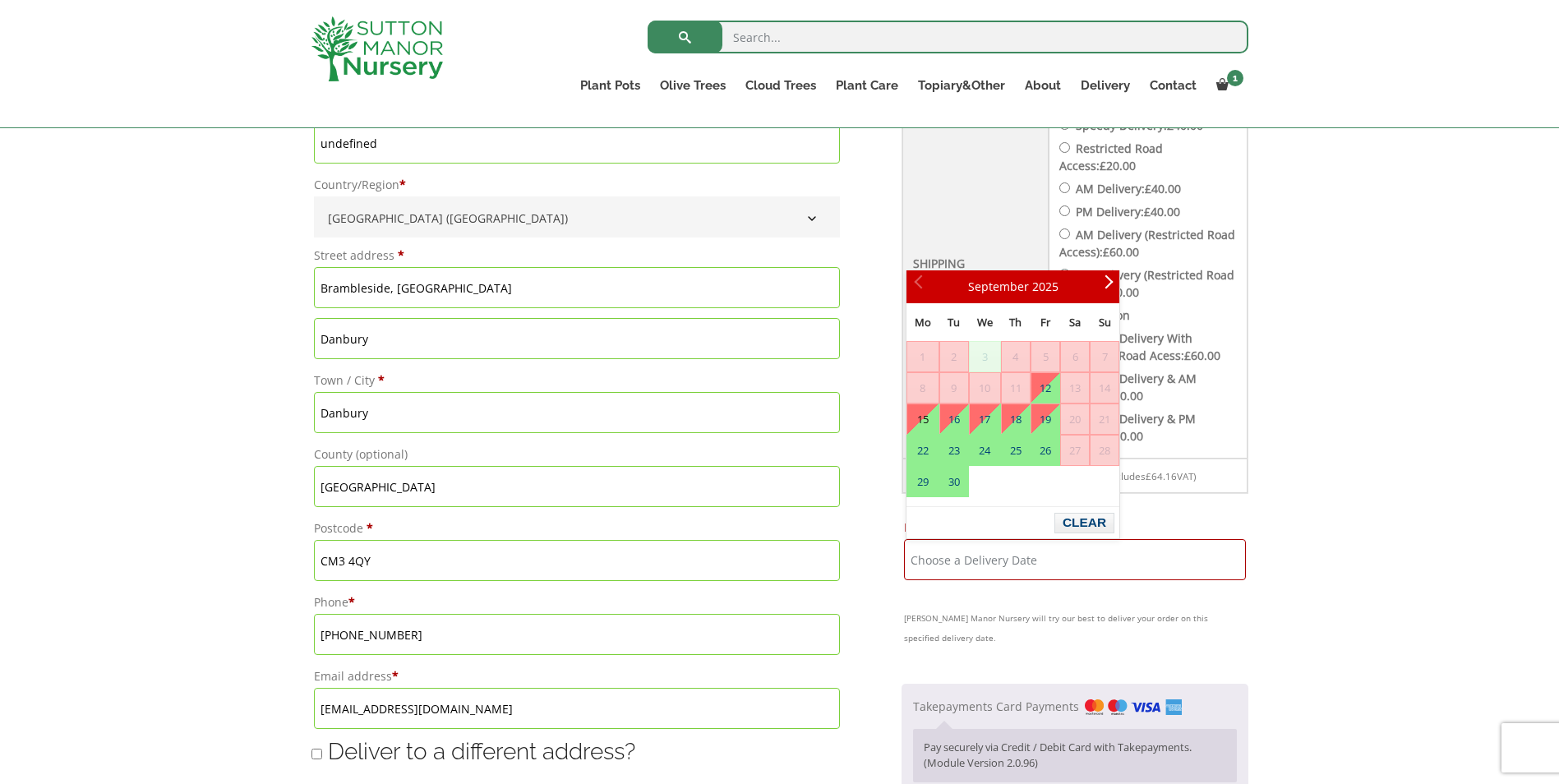
click at [922, 420] on link "15" at bounding box center [923, 419] width 31 height 30
type input "[DATE]"
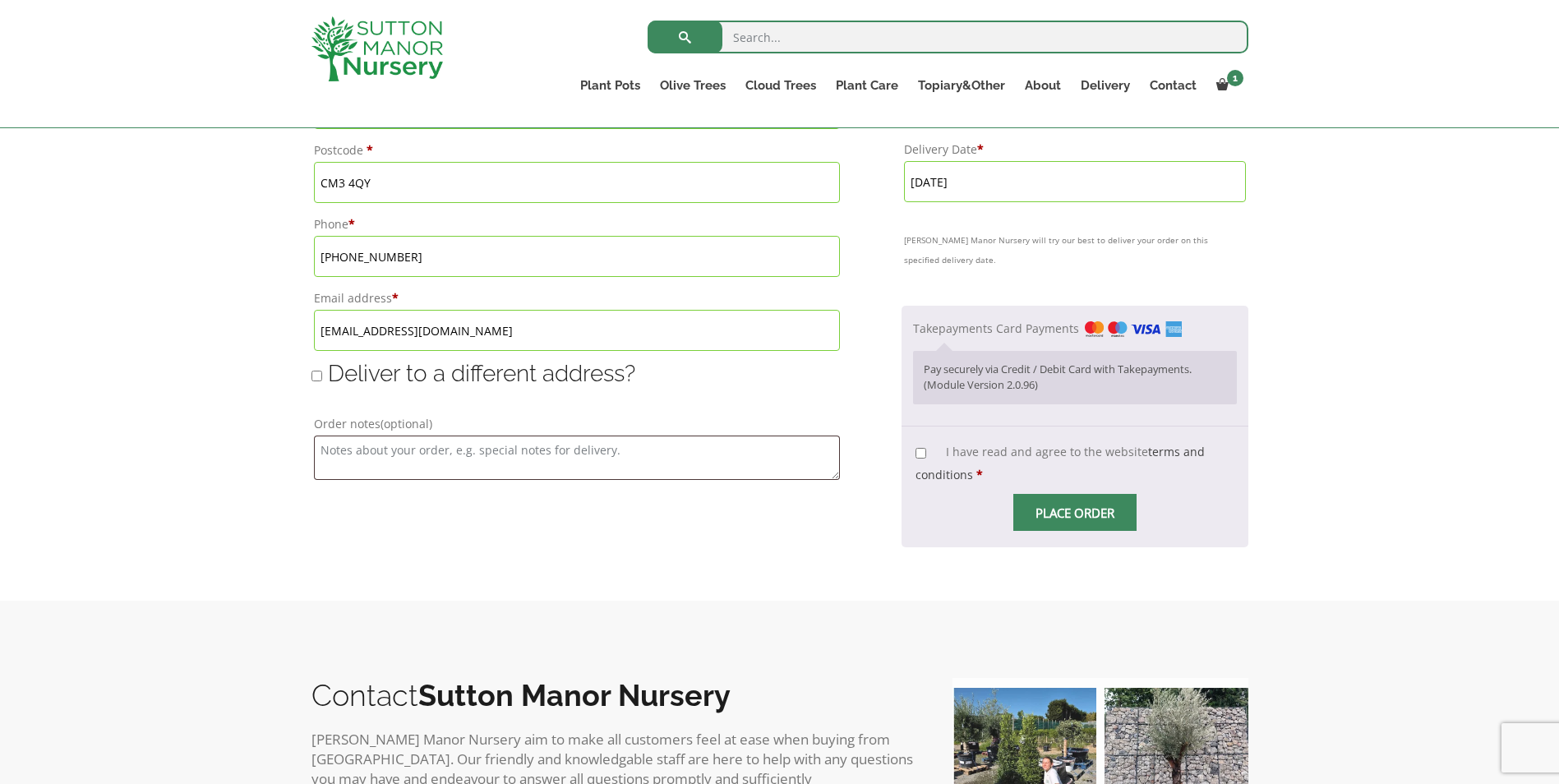
scroll to position [1068, 0]
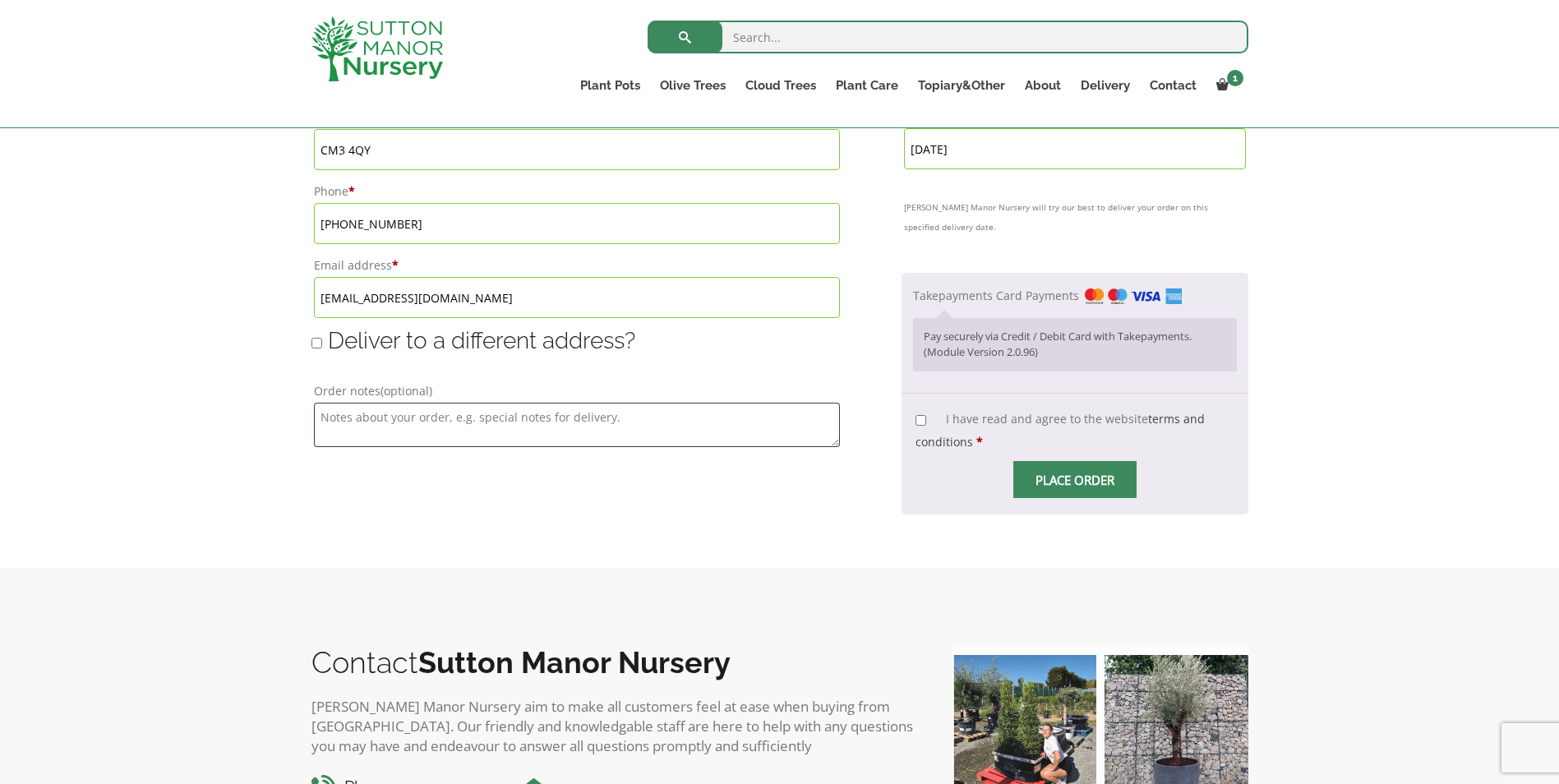
click at [920, 422] on input "I have read and agree to the website terms and conditions *" at bounding box center [921, 420] width 11 height 11
checkbox input "true"
click at [1075, 480] on span "Checkout" at bounding box center [1075, 480] width 0 height 0
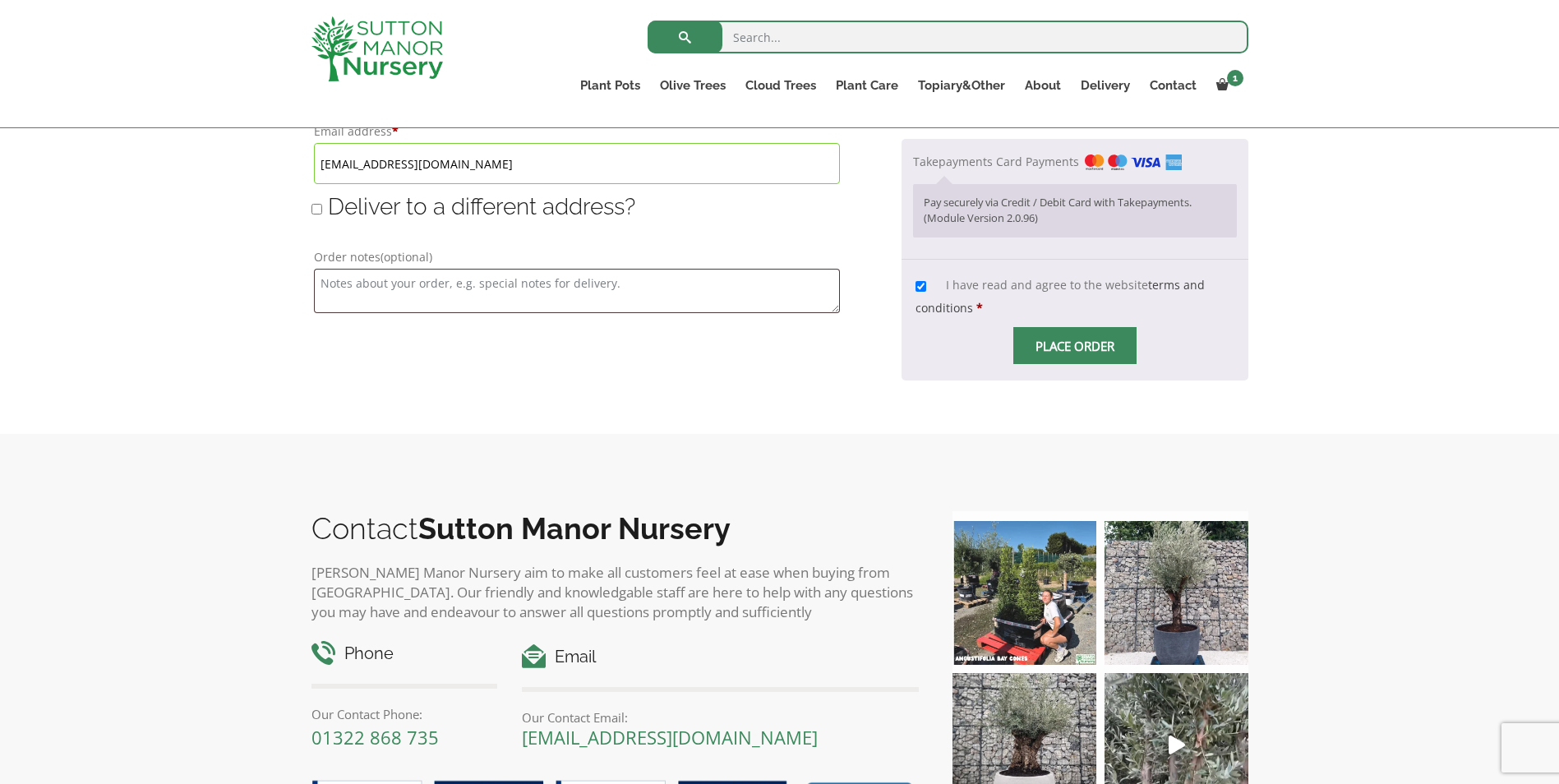
scroll to position [1233, 0]
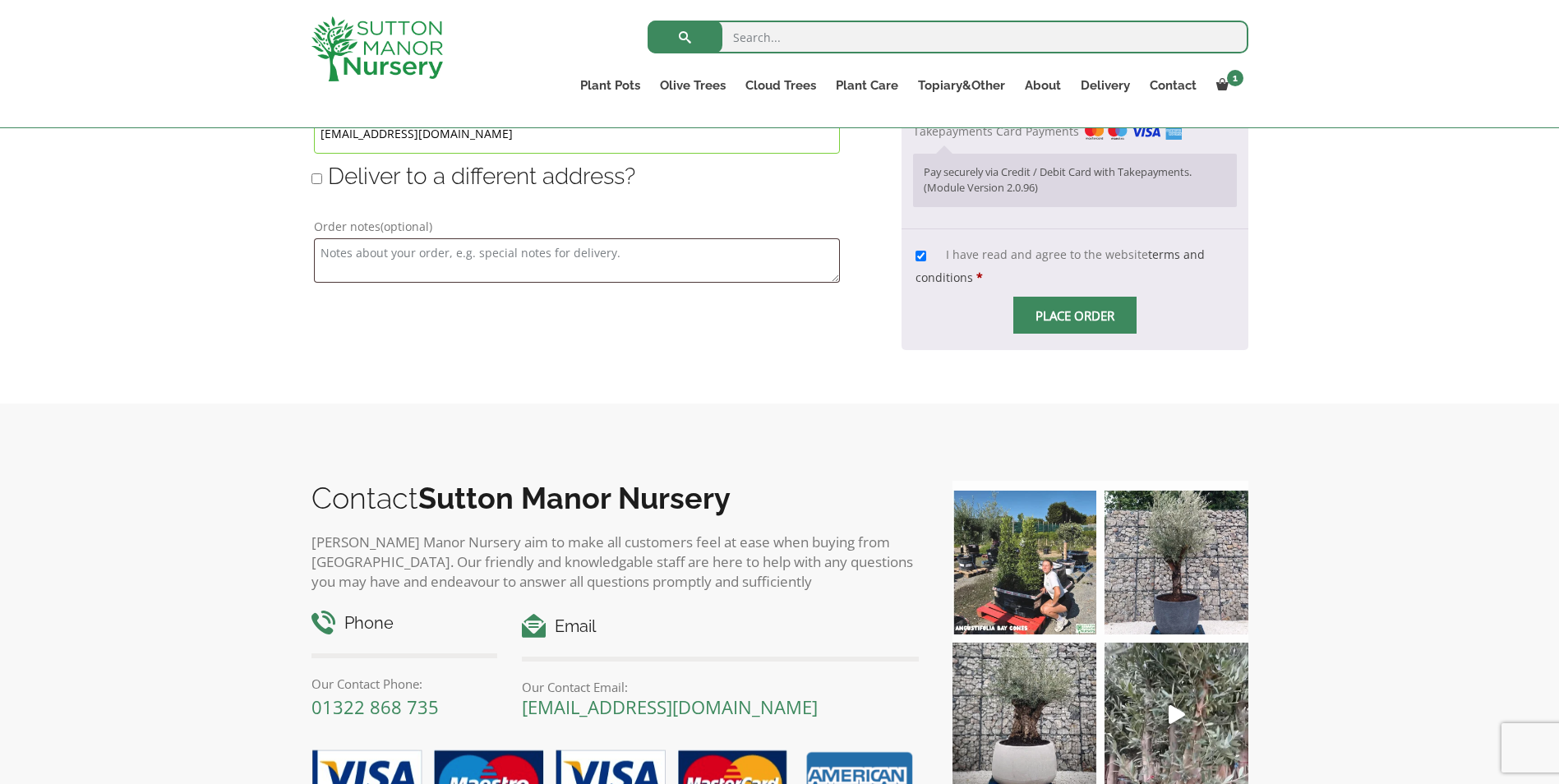
click at [1076, 313] on input "Place order" at bounding box center [1074, 315] width 123 height 37
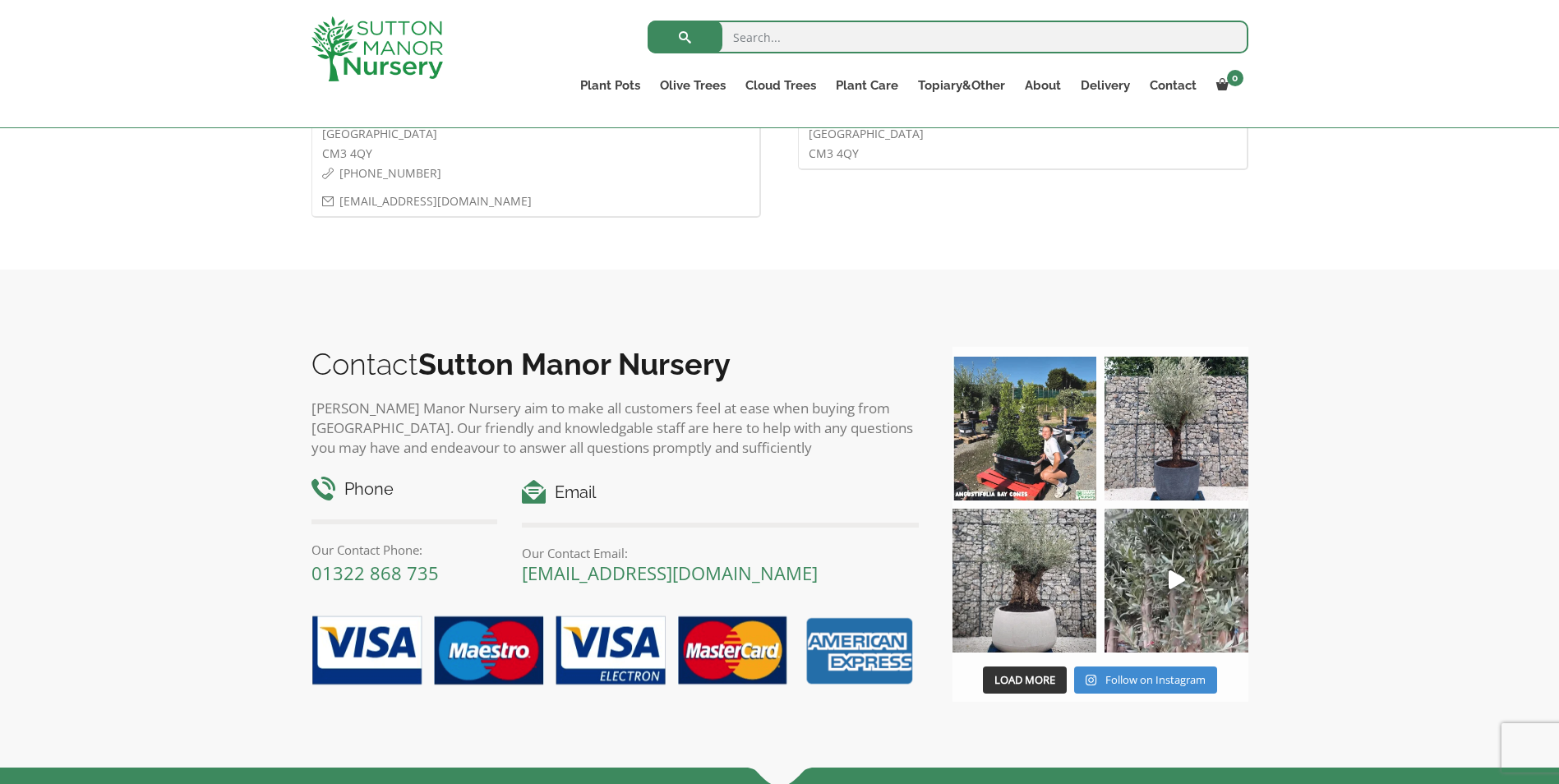
scroll to position [904, 0]
